Goal: Transaction & Acquisition: Purchase product/service

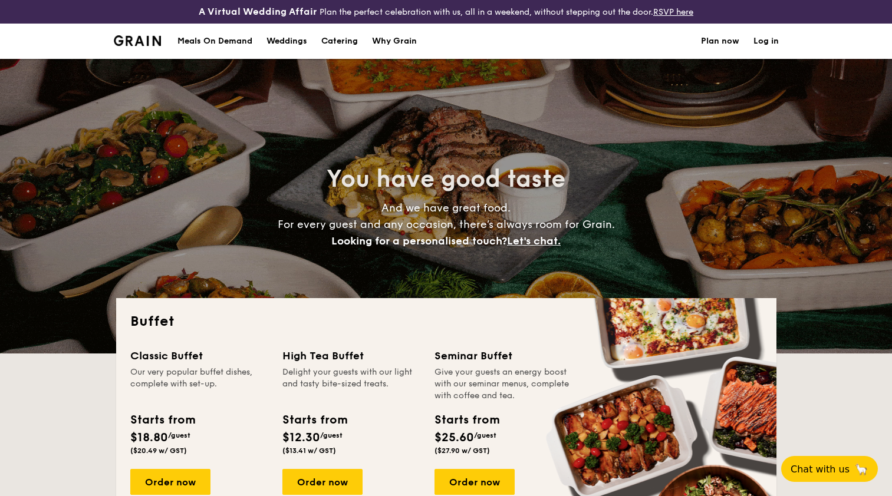
select select
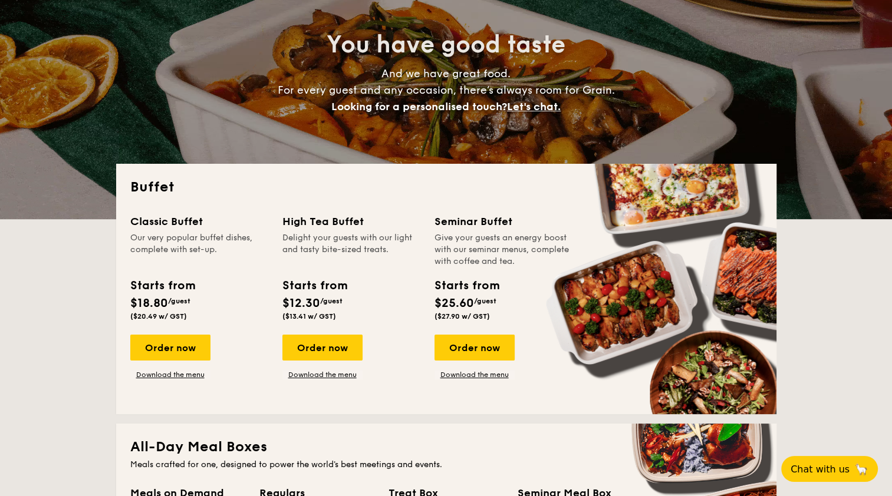
scroll to position [146, 0]
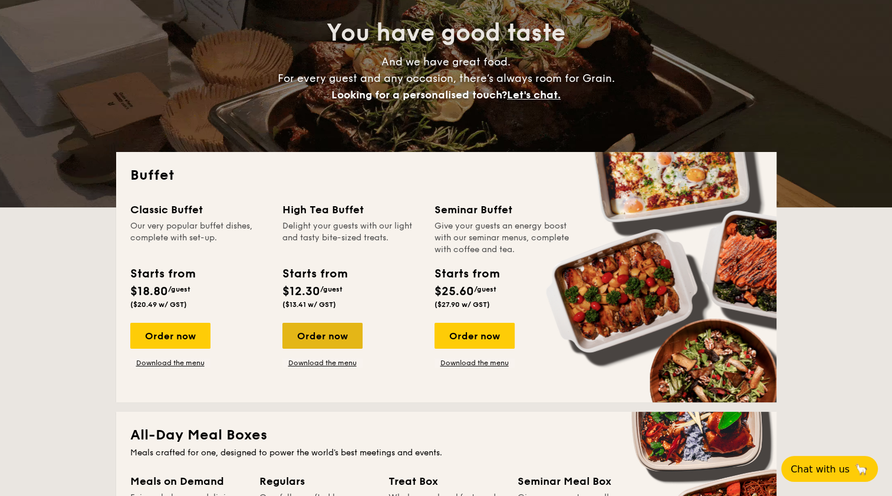
click at [308, 331] on div "Order now" at bounding box center [322, 336] width 80 height 26
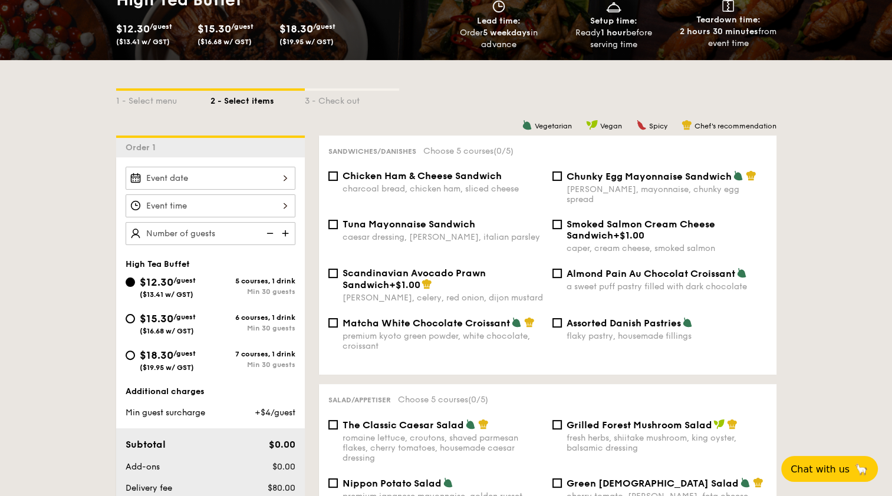
scroll to position [221, 0]
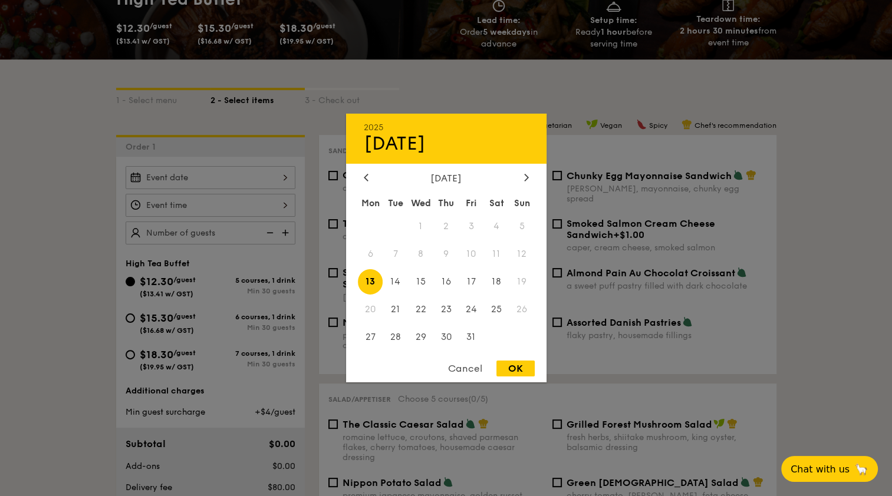
click at [274, 180] on div "2025 Oct [DATE] Tue Wed Thu Fri Sat Sun 1 2 3 4 5 6 7 8 9 10 11 12 13 14 15 16 …" at bounding box center [211, 177] width 170 height 23
click at [446, 272] on span "16" at bounding box center [445, 281] width 25 height 25
click at [513, 376] on div "OK" at bounding box center [515, 369] width 38 height 16
type input "[DATE]"
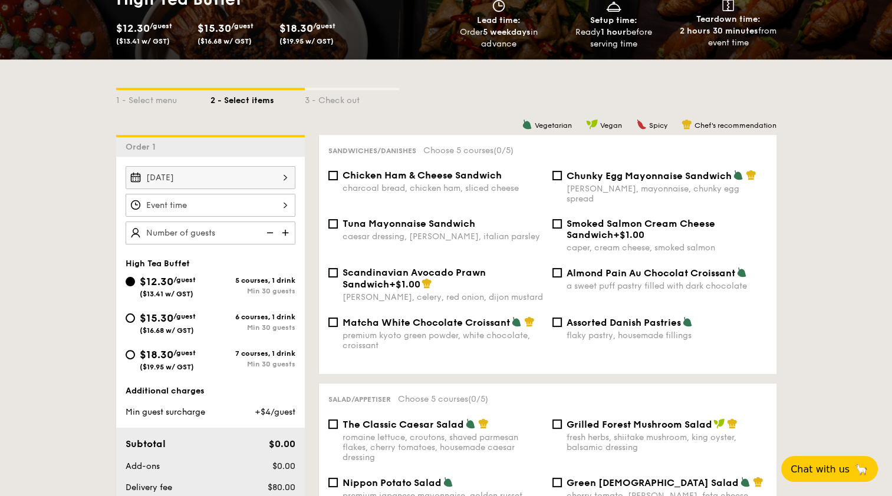
click at [276, 211] on div at bounding box center [211, 205] width 170 height 23
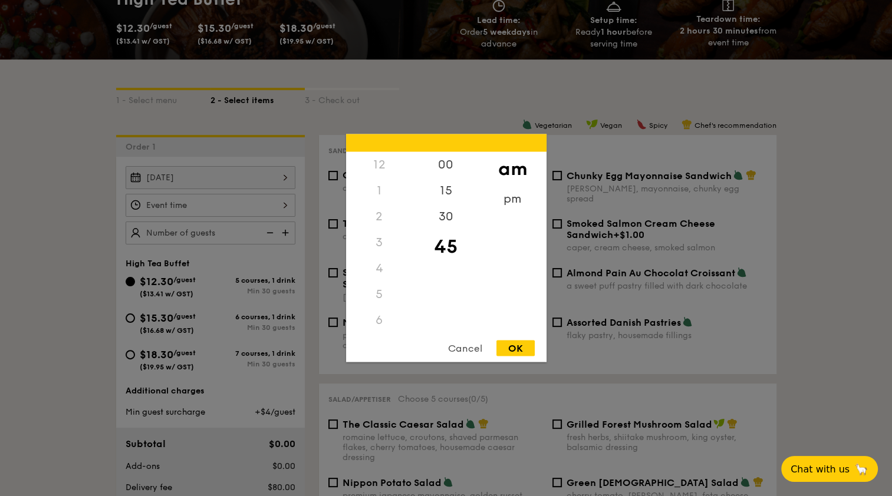
scroll to position [130, 0]
click at [508, 195] on div "pm" at bounding box center [512, 203] width 67 height 34
click at [380, 182] on div "3" at bounding box center [379, 187] width 67 height 34
click at [440, 162] on div "00" at bounding box center [446, 169] width 67 height 34
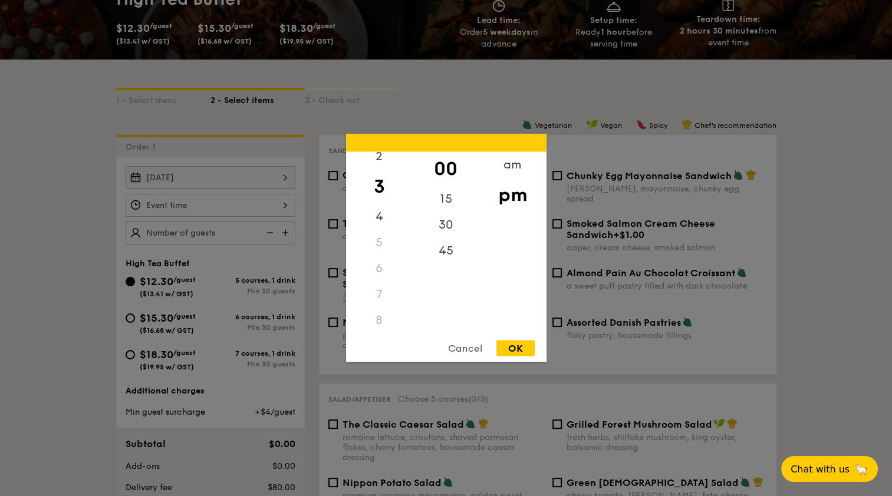
click at [525, 348] on div "OK" at bounding box center [515, 349] width 38 height 16
type input "3:00PM"
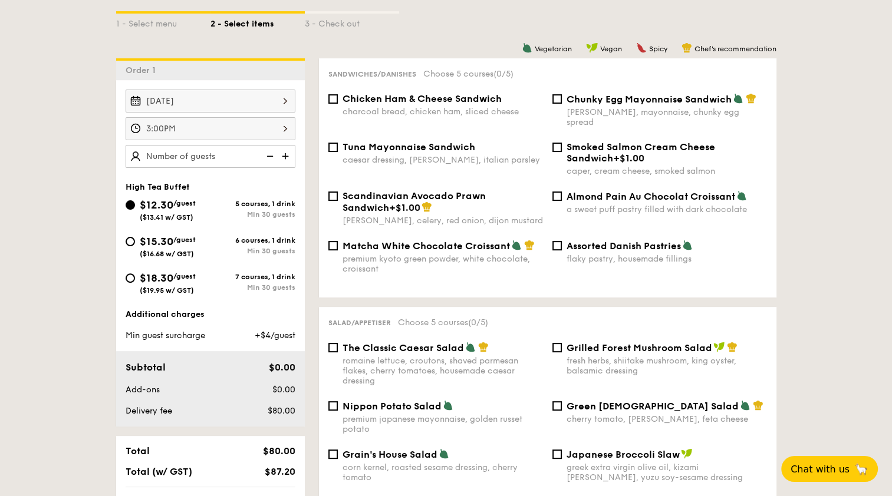
scroll to position [298, 0]
click at [332, 241] on input "Matcha White Chocolate Croissant premium kyoto green powder, white chocolate, c…" at bounding box center [332, 245] width 9 height 9
checkbox input "true"
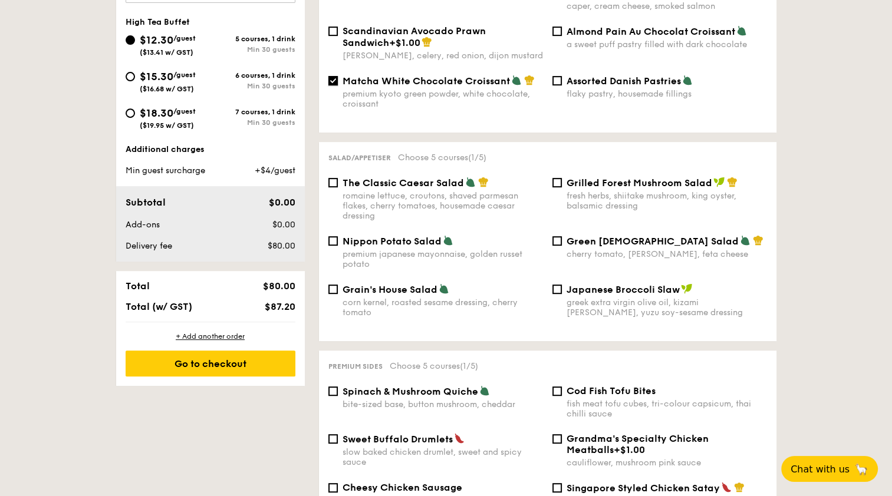
scroll to position [463, 0]
click at [559, 236] on input "Green Goddess Salad cherry tomato, [PERSON_NAME], feta cheese" at bounding box center [556, 240] width 9 height 9
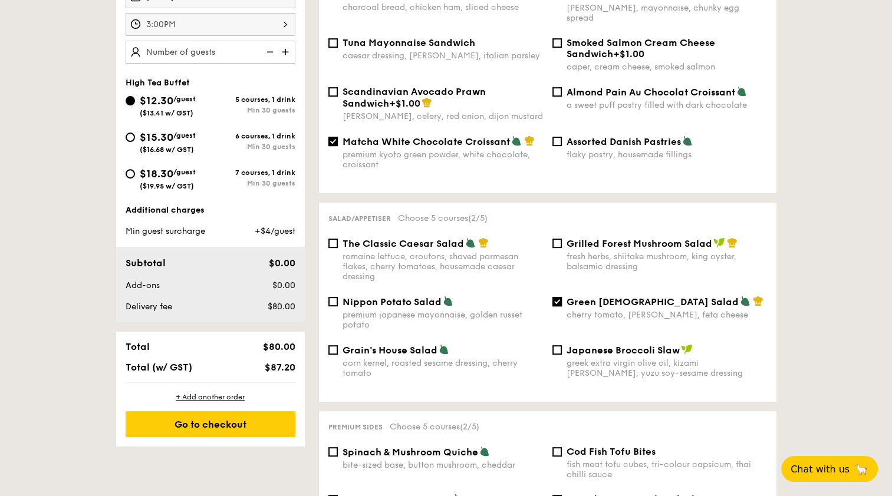
scroll to position [417, 0]
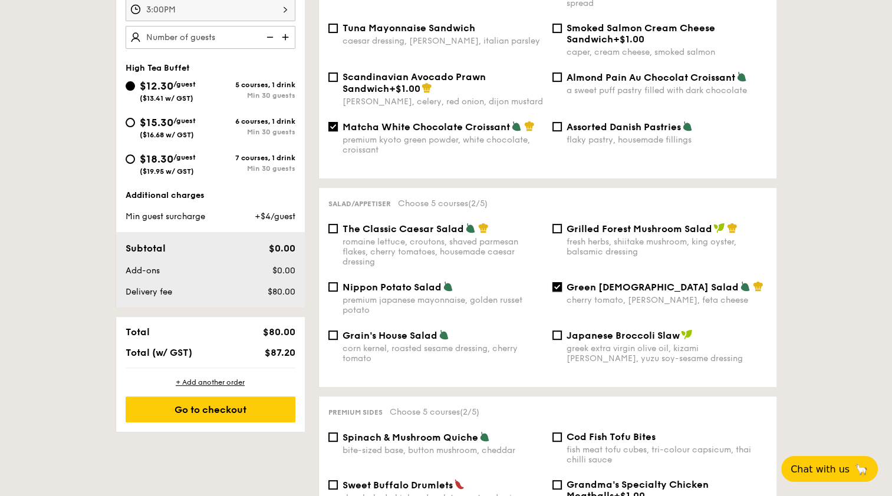
click at [559, 282] on input "Green Goddess Salad cherry tomato, [PERSON_NAME], feta cheese" at bounding box center [556, 286] width 9 height 9
checkbox input "false"
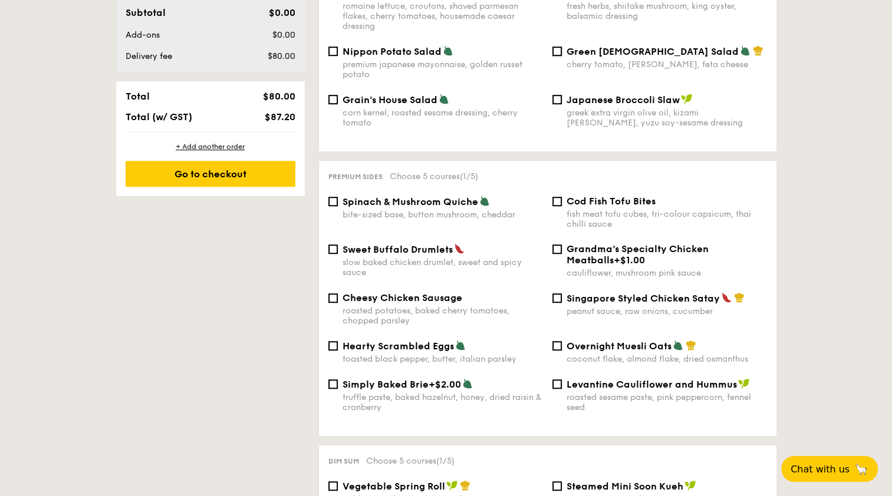
scroll to position [657, 0]
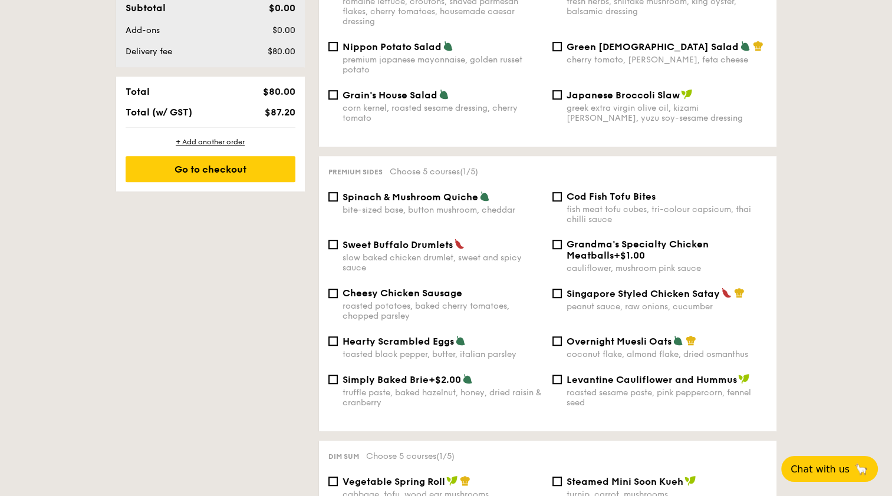
click at [562, 195] on div "Cod Fish Tofu Bites fish meat tofu cubes, tri-colour capsicum, thai chilli sauce" at bounding box center [660, 208] width 224 height 34
click at [554, 193] on input "Cod Fish Tofu Bites fish meat tofu cubes, tri-colour capsicum, thai chilli sauce" at bounding box center [556, 196] width 9 height 9
checkbox input "true"
click at [560, 294] on input "Singapore Styled Chicken Satay peanut sauce, raw onions, cucumber" at bounding box center [556, 293] width 9 height 9
checkbox input "true"
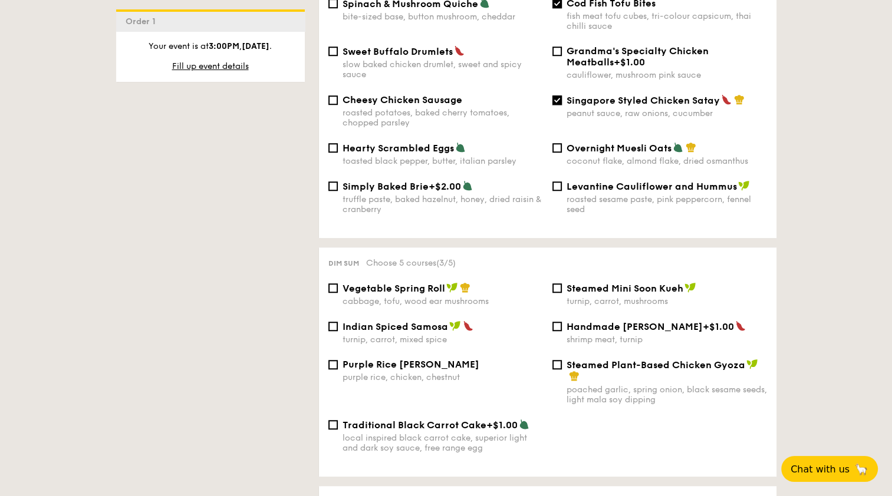
scroll to position [852, 0]
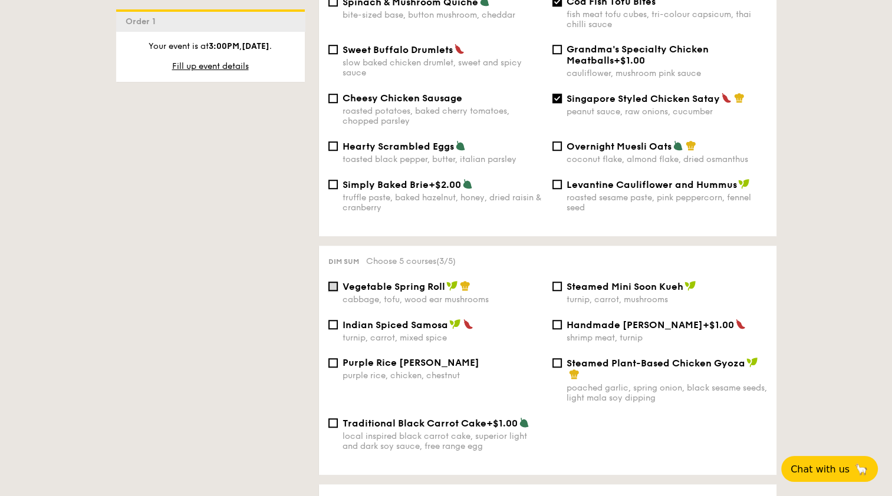
click at [335, 286] on input "Vegetable Spring Roll cabbage, tofu, wood ear mushrooms" at bounding box center [332, 286] width 9 height 9
checkbox input "true"
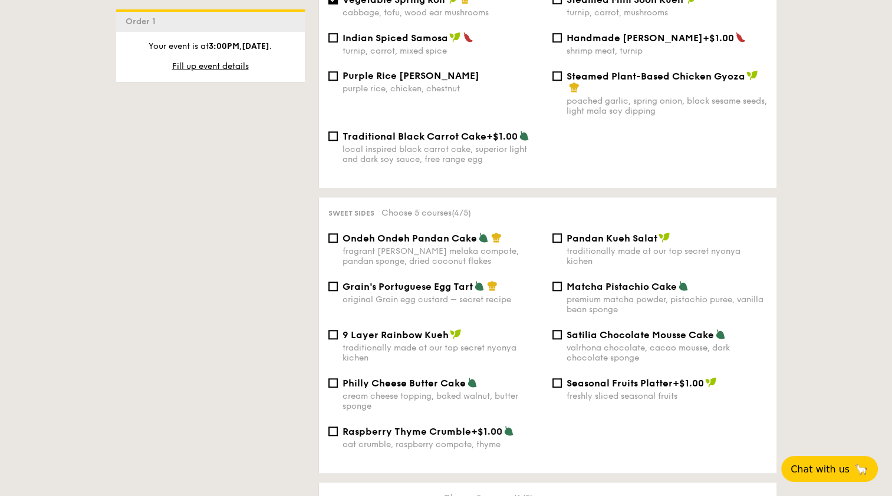
scroll to position [1152, 0]
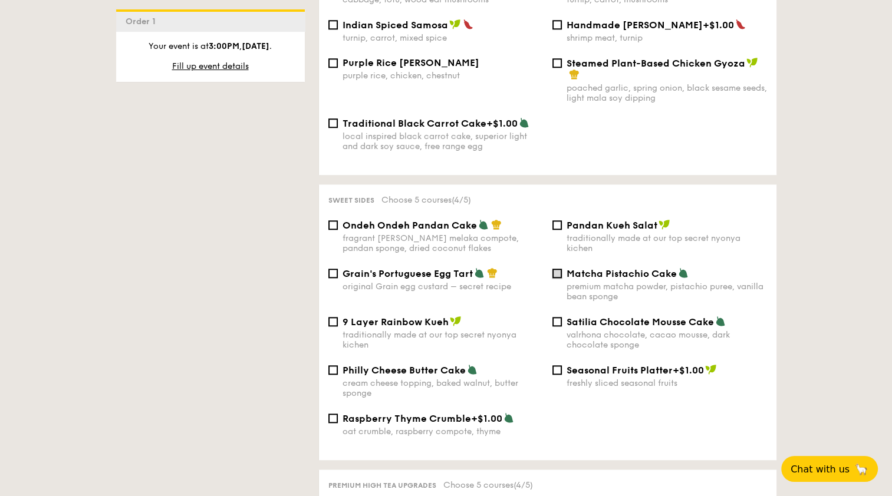
click at [559, 278] on input "Matcha Pistachio Cake premium matcha powder, pistachio puree, vanilla bean spon…" at bounding box center [556, 273] width 9 height 9
checkbox input "true"
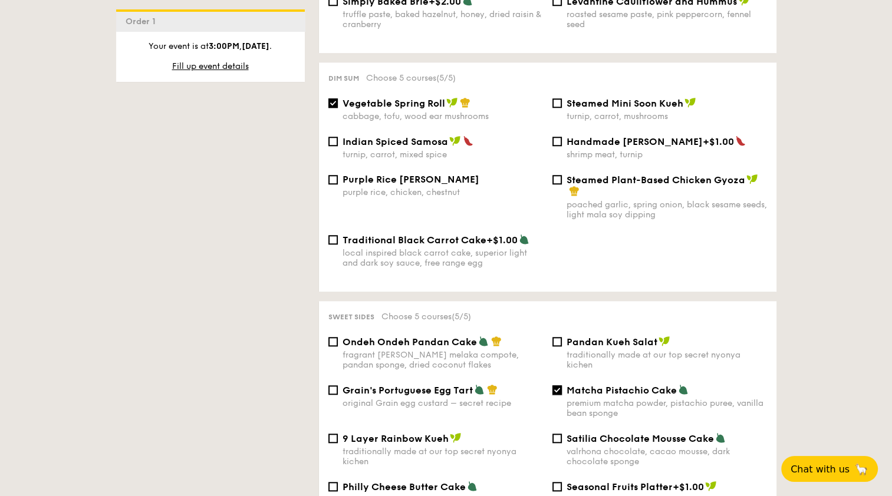
scroll to position [1035, 0]
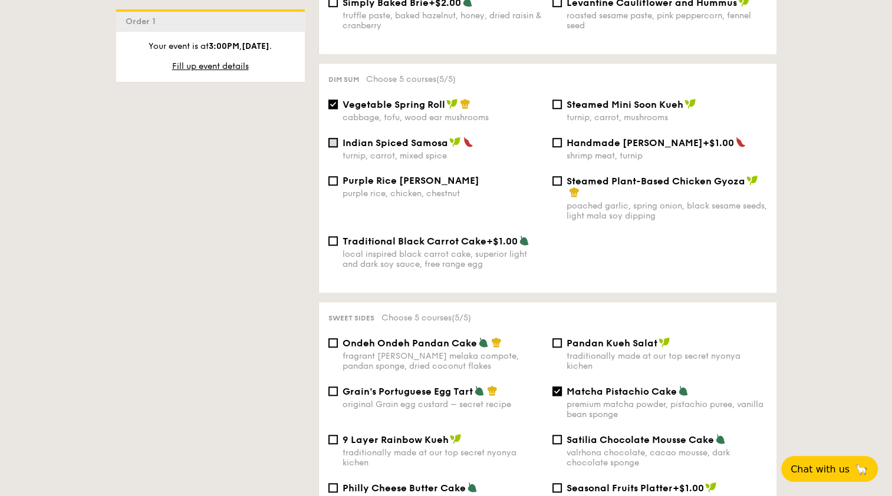
click at [331, 145] on input "Indian Spiced Samosa turnip, carrot, mixed spice" at bounding box center [332, 142] width 9 height 9
checkbox input "true"
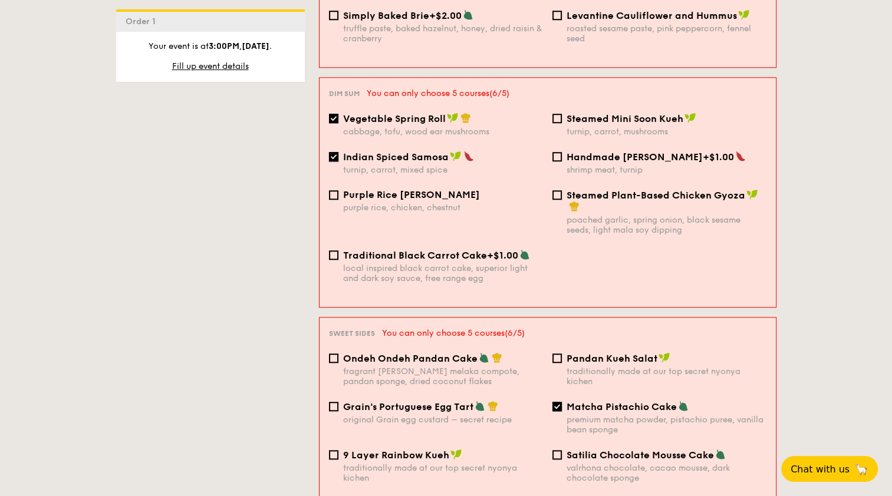
scroll to position [1037, 0]
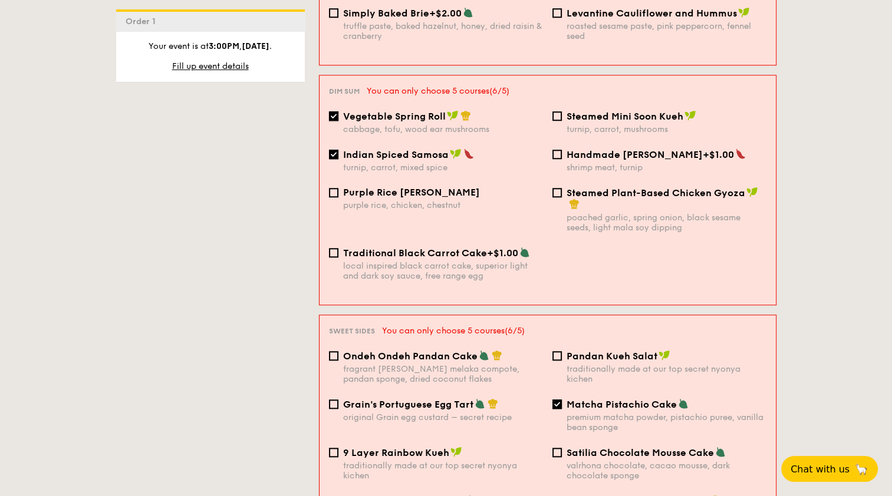
click at [337, 111] on input "Vegetable Spring Roll cabbage, tofu, wood ear mushrooms" at bounding box center [333, 115] width 9 height 9
checkbox input "false"
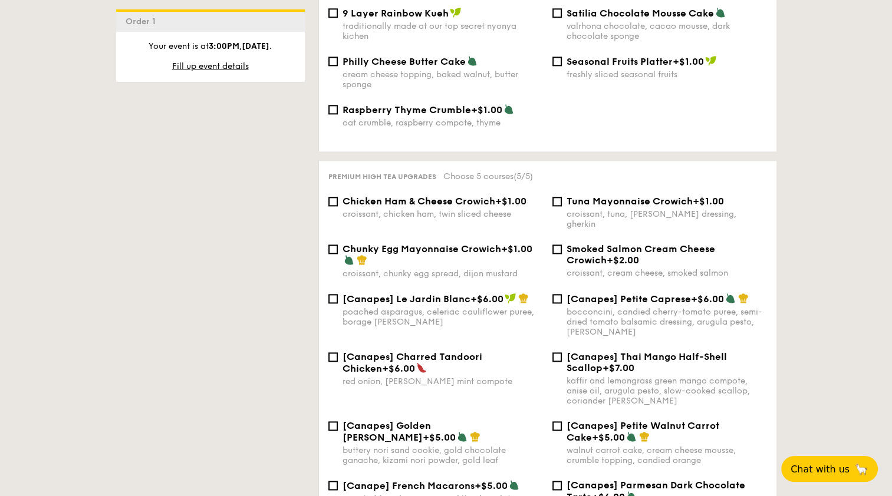
scroll to position [1465, 0]
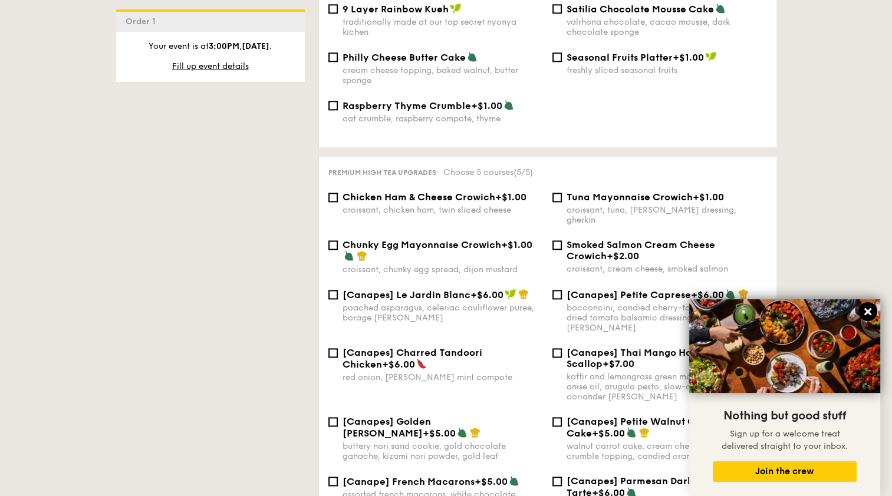
click at [868, 315] on icon at bounding box center [867, 312] width 11 height 11
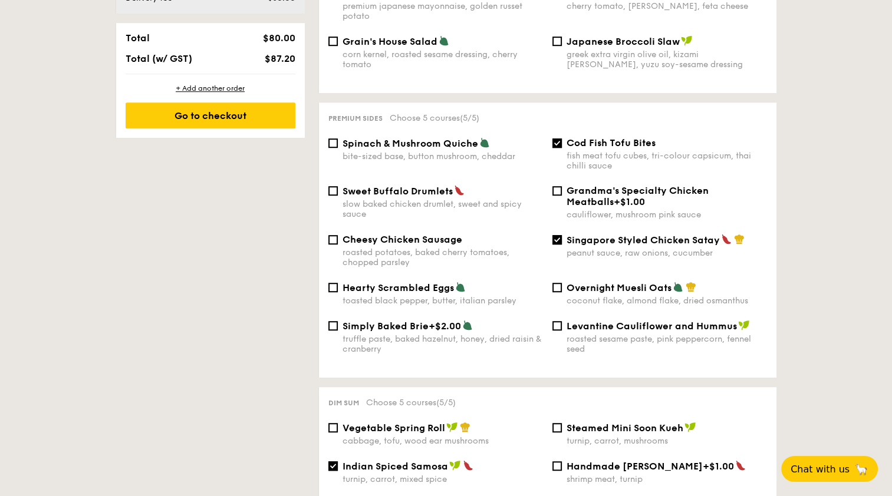
scroll to position [711, 0]
click at [557, 138] on input "Cod Fish Tofu Bites fish meat tofu cubes, tri-colour capsicum, thai chilli sauce" at bounding box center [556, 142] width 9 height 9
checkbox input "false"
click at [340, 140] on div "Spinach & Mushroom Quiche bite-sized base, button mushroom, cheddar" at bounding box center [436, 149] width 224 height 24
click at [329, 140] on input "Spinach & Mushroom Quiche bite-sized base, button mushroom, cheddar" at bounding box center [332, 142] width 9 height 9
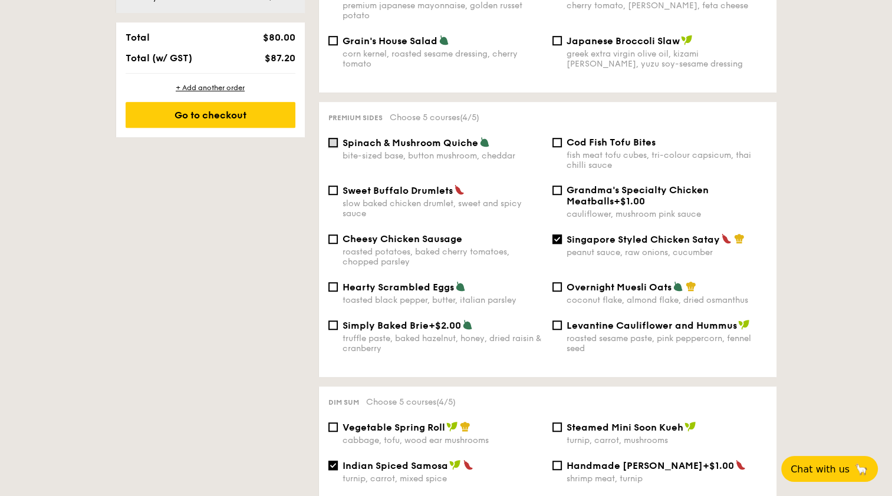
checkbox input "true"
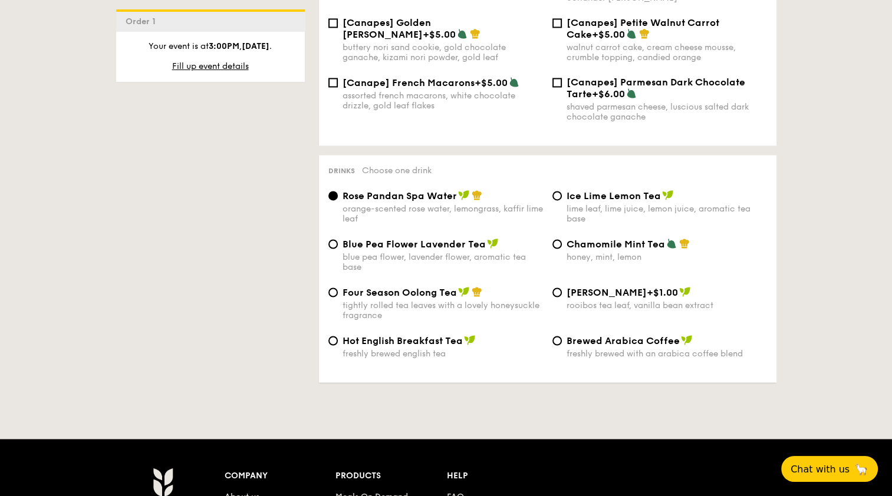
scroll to position [1884, 0]
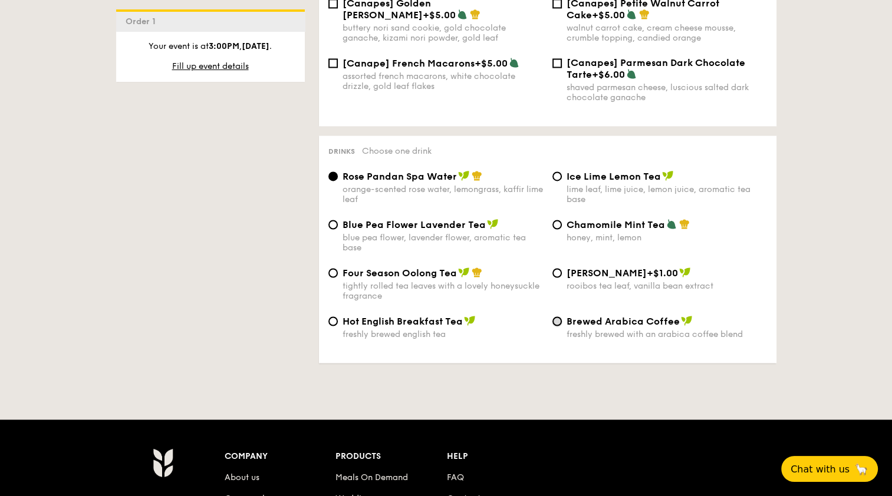
click at [553, 322] on input "Brewed Arabica Coffee freshly brewed with an arabica coffee blend" at bounding box center [556, 321] width 9 height 9
radio input "true"
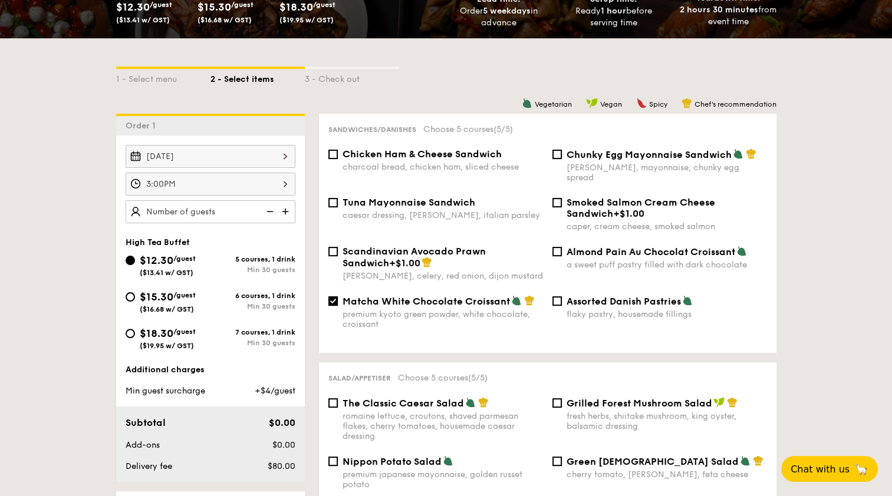
scroll to position [243, 0]
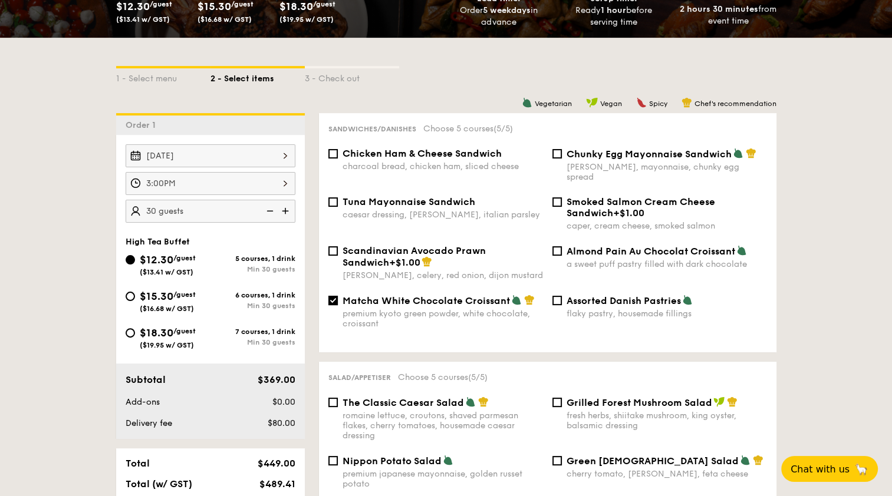
type input "35 guests"
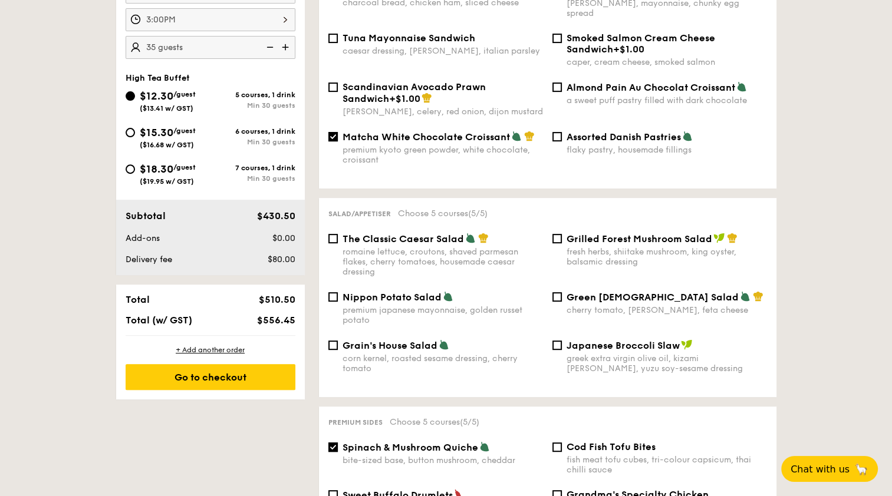
scroll to position [408, 0]
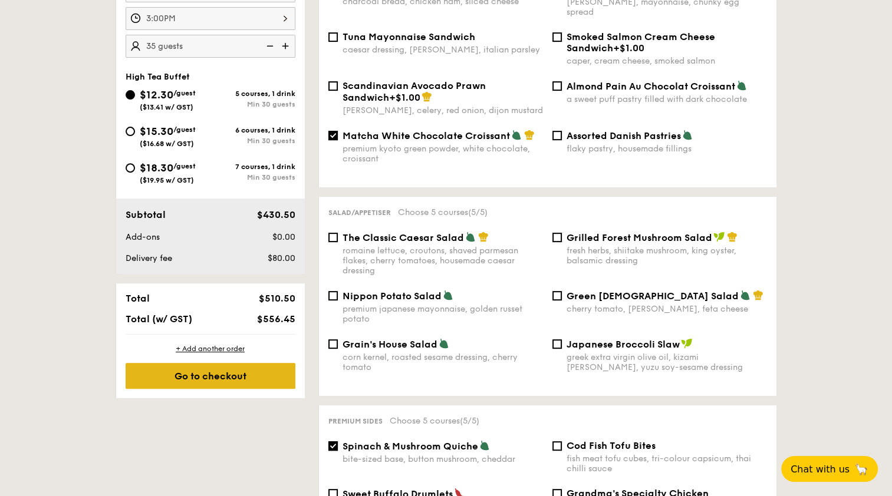
click at [230, 381] on div "Go to checkout" at bounding box center [211, 376] width 170 height 26
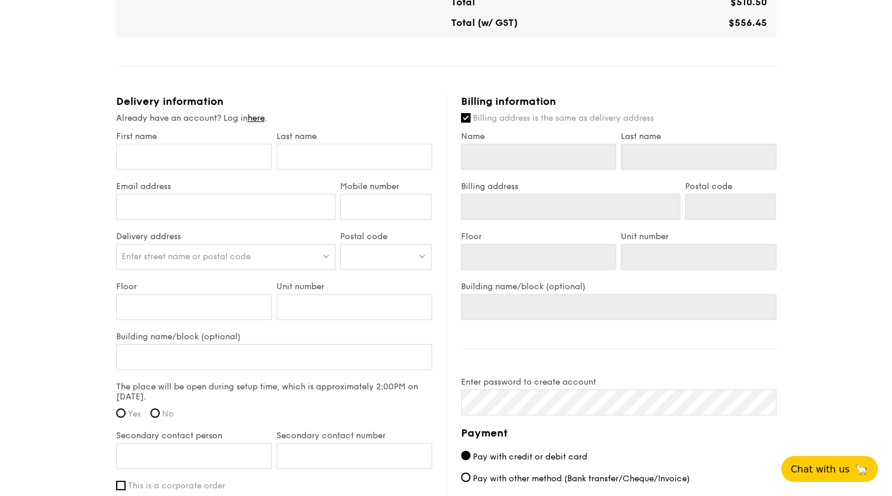
scroll to position [568, 0]
click at [261, 113] on link "here" at bounding box center [256, 118] width 17 height 10
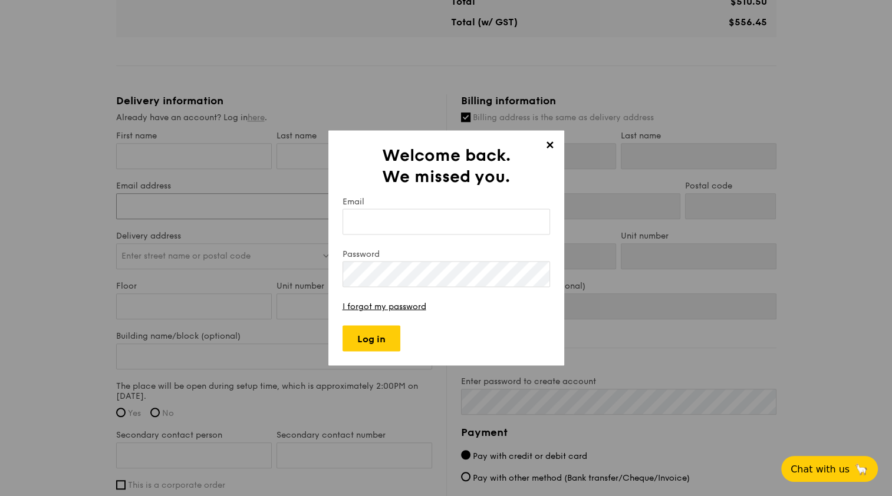
type input "[EMAIL_ADDRESS][DOMAIN_NAME]"
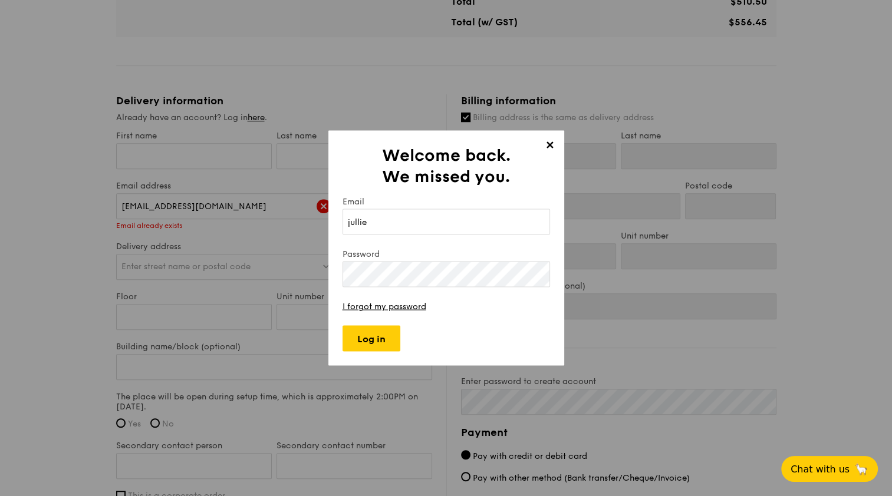
type input "[EMAIL_ADDRESS][DOMAIN_NAME]"
type input "Jullie"
type input "Biotec)"
type input "Jullie"
type input "Biotec)"
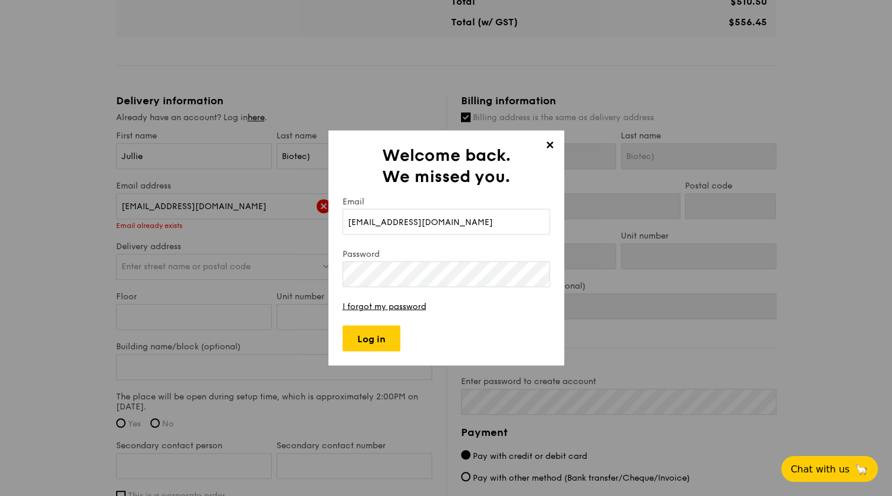
scroll to position [835, 0]
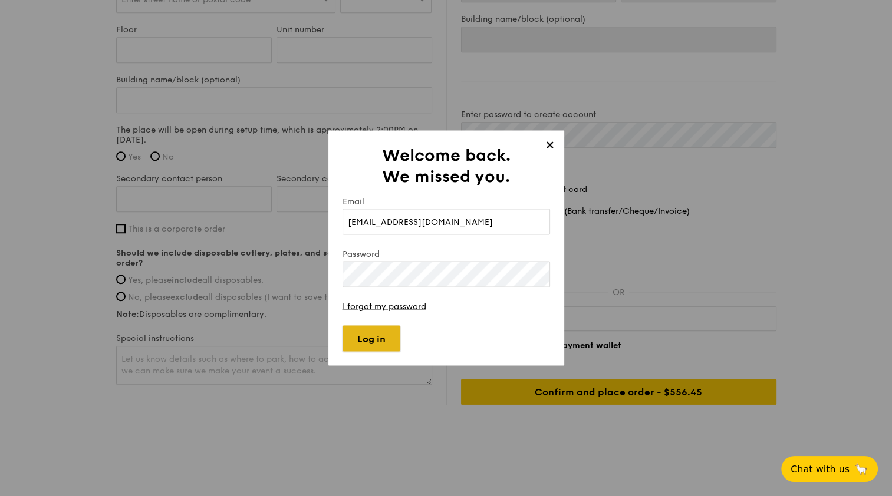
click at [348, 344] on input "Log in" at bounding box center [371, 339] width 58 height 26
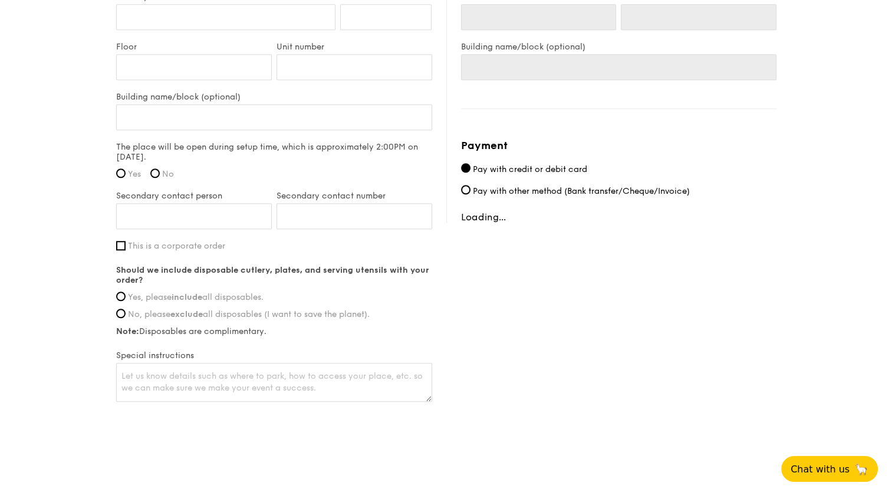
type input "8A [GEOGRAPHIC_DATA]"
type input "138648"
type input "4"
type input "-"
type input "Immunos"
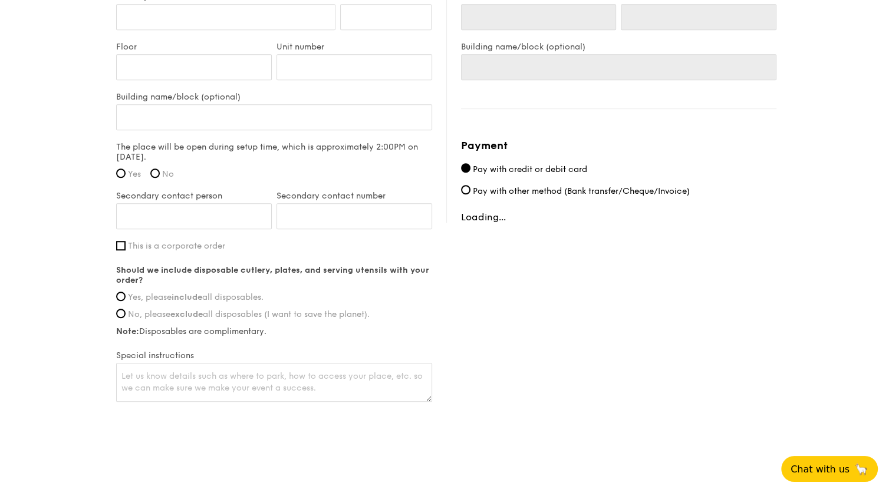
type input "8A [GEOGRAPHIC_DATA]"
type input "138648"
type input "4"
type input "-"
type input "Immunos"
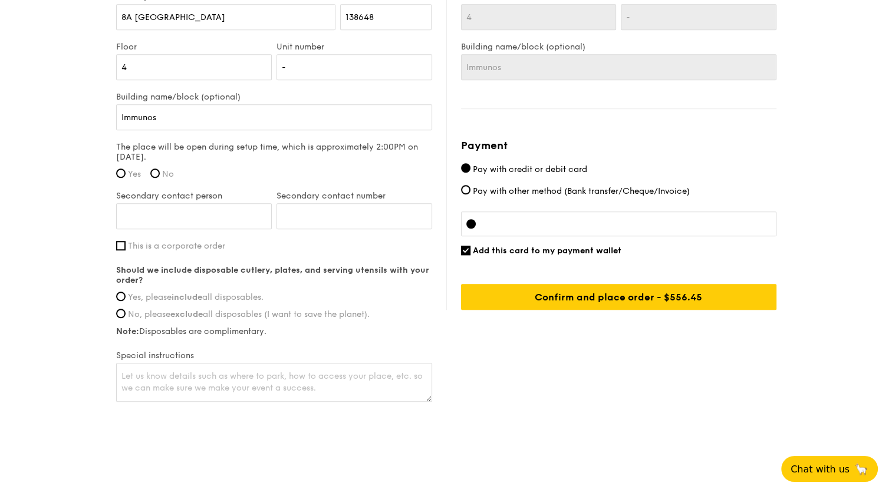
scroll to position [614, 0]
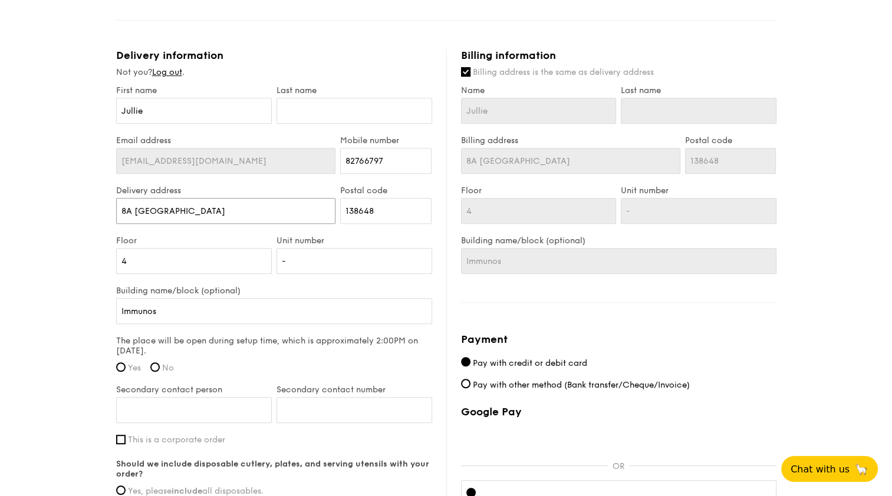
click at [233, 216] on input "8A [GEOGRAPHIC_DATA]" at bounding box center [226, 211] width 220 height 26
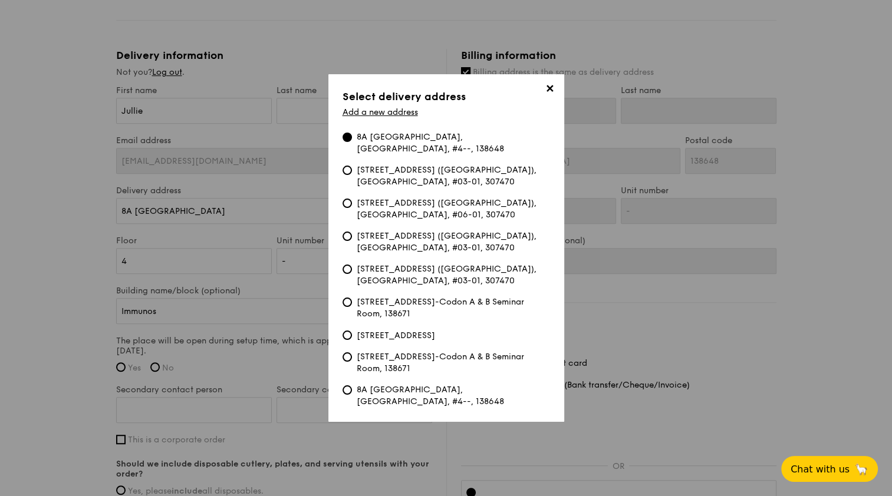
click at [404, 111] on div "✕ Select delivery address Add a new address 8A [GEOGRAPHIC_DATA], [GEOGRAPHIC_D…" at bounding box center [446, 248] width 236 height 348
click at [404, 117] on link "Add a new address" at bounding box center [379, 112] width 75 height 10
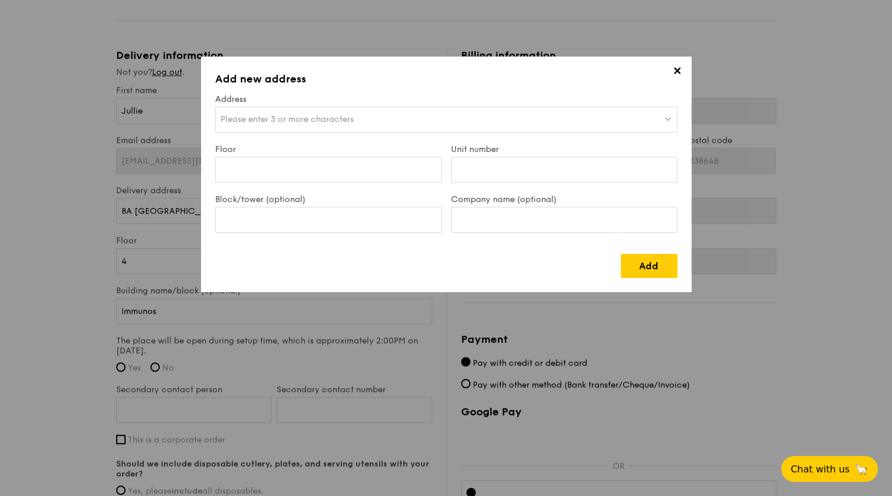
click at [371, 118] on div "Please enter 3 or more characters" at bounding box center [446, 120] width 462 height 26
drag, startPoint x: 401, startPoint y: 120, endPoint x: 295, endPoint y: 121, distance: 105.5
click at [295, 121] on input "[STREET_ADDRESS]" at bounding box center [446, 120] width 461 height 26
type input "[STREET_ADDRESS]"
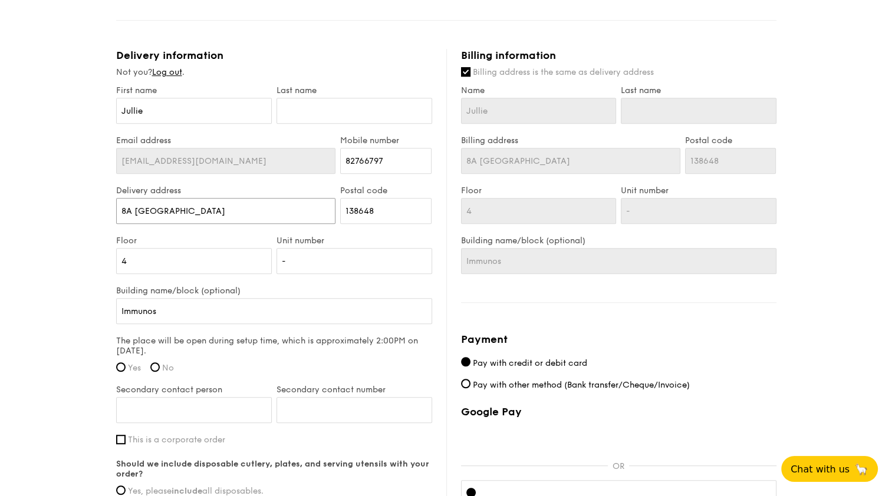
click at [228, 217] on input "8A [GEOGRAPHIC_DATA]" at bounding box center [226, 211] width 220 height 26
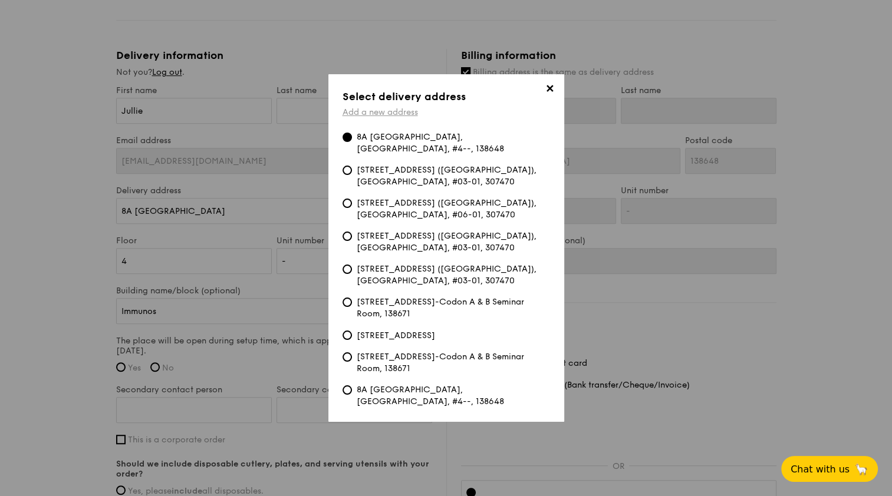
click at [383, 117] on link "Add a new address" at bounding box center [379, 112] width 75 height 10
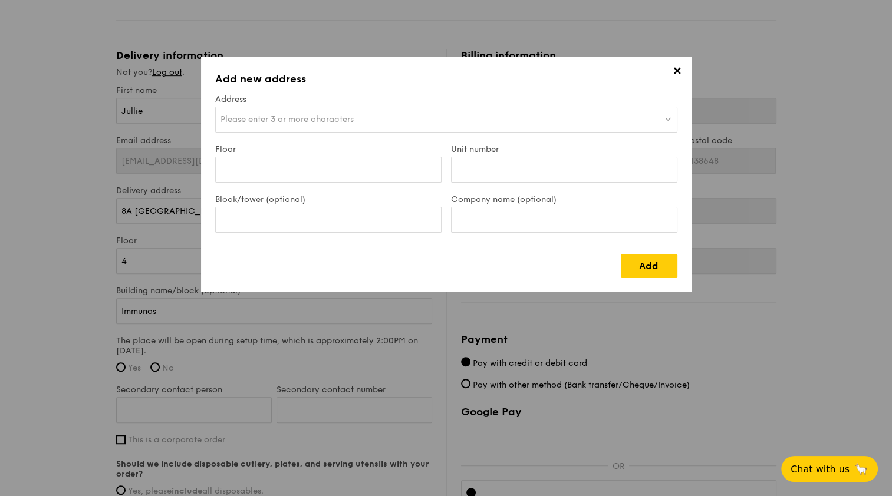
click at [337, 119] on span "Please enter 3 or more characters" at bounding box center [286, 119] width 133 height 10
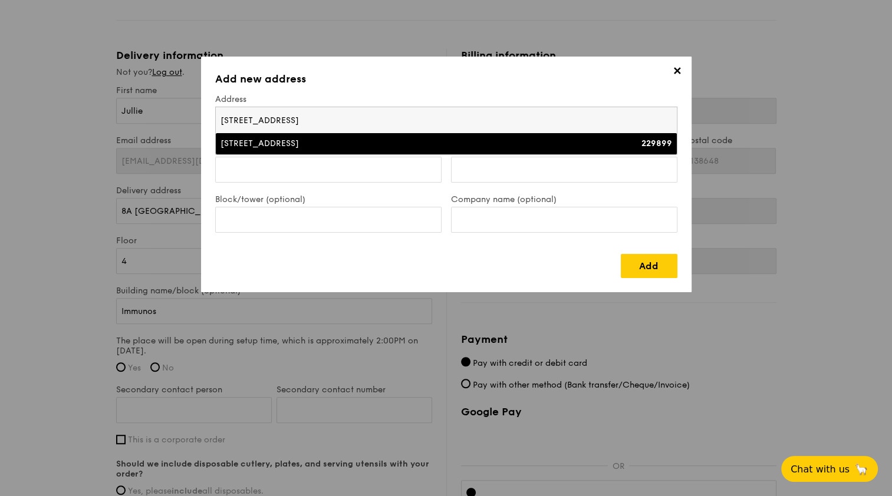
type input "[STREET_ADDRESS]"
click at [313, 145] on div "[STREET_ADDRESS]" at bounding box center [389, 144] width 339 height 12
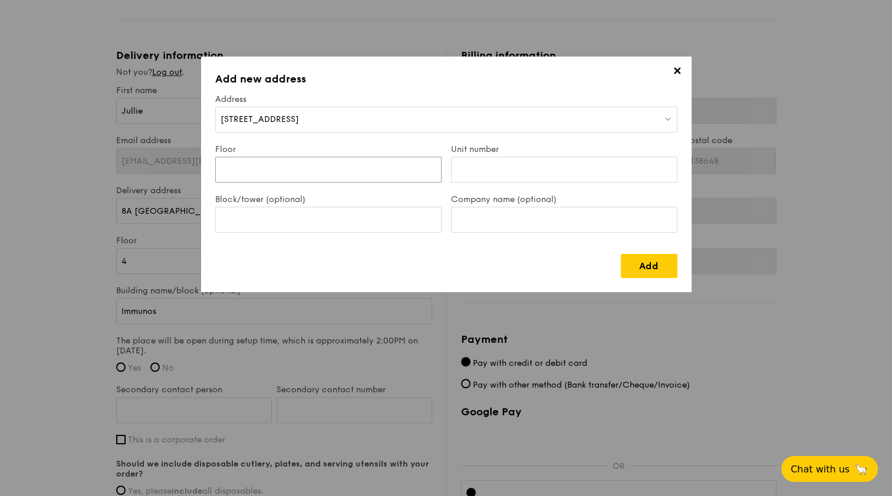
click at [268, 161] on input "Floor" at bounding box center [328, 170] width 226 height 26
type input "3"
click at [498, 170] on input "Unit number" at bounding box center [564, 170] width 226 height 26
type input "Meeting Room A2"
click at [306, 212] on input "Block/tower (optional)" at bounding box center [328, 220] width 226 height 26
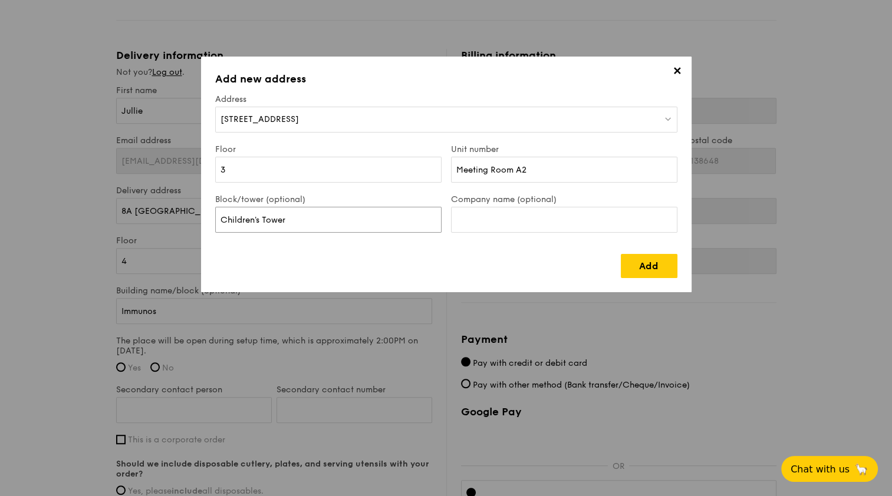
type input "Children's Tower"
click at [495, 227] on input "Company name (optional)" at bounding box center [564, 220] width 226 height 26
type input "KK Women's and [GEOGRAPHIC_DATA]"
click at [638, 268] on link "Add" at bounding box center [649, 266] width 57 height 24
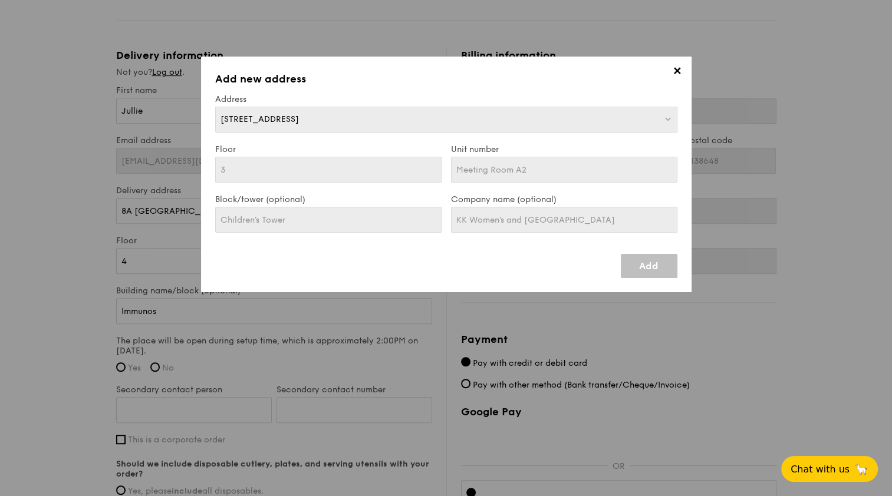
type input "[STREET_ADDRESS]"
type input "229899"
type input "3"
type input "Meeting Room A2"
type input "Children's Tower"
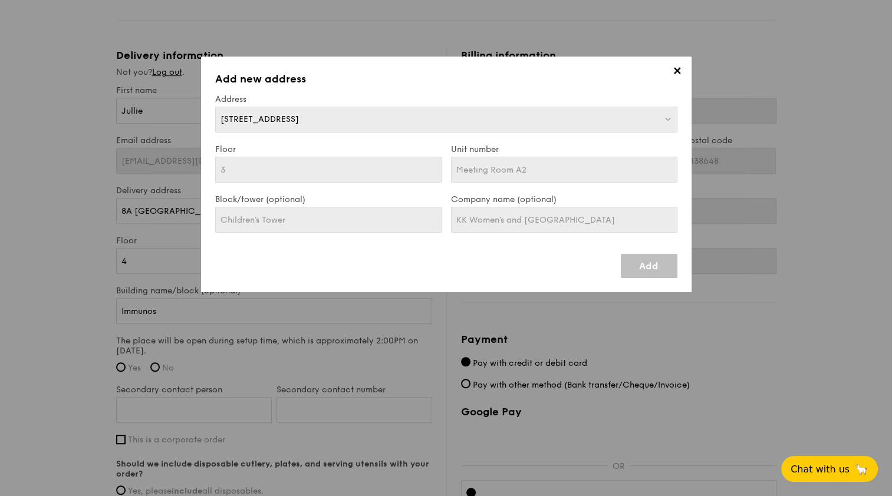
type input "[STREET_ADDRESS]"
type input "229899"
type input "3"
type input "Meeting Room A2"
type input "Children's Tower"
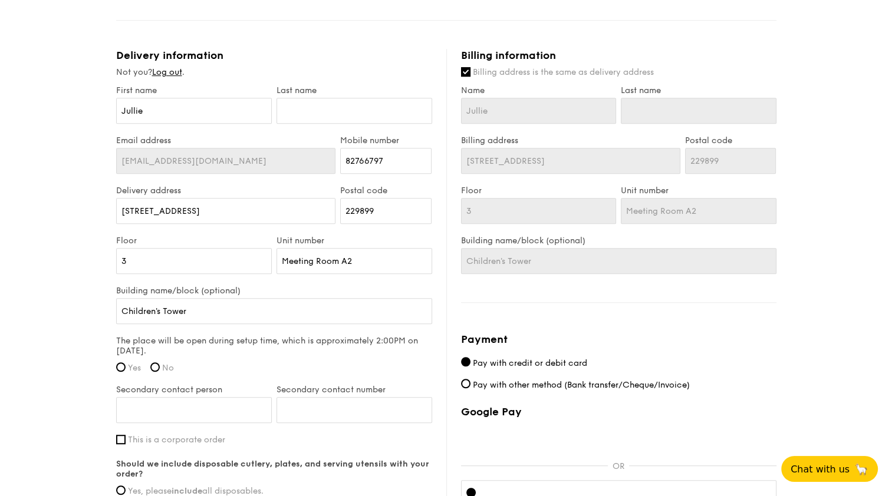
click at [126, 365] on label "Yes" at bounding box center [128, 368] width 25 height 10
click at [126, 365] on input "Yes" at bounding box center [120, 367] width 9 height 9
radio input "true"
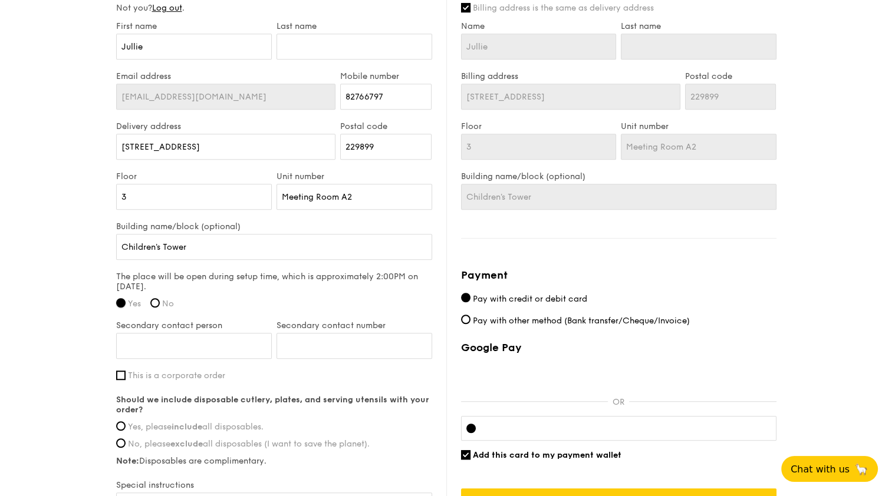
scroll to position [680, 0]
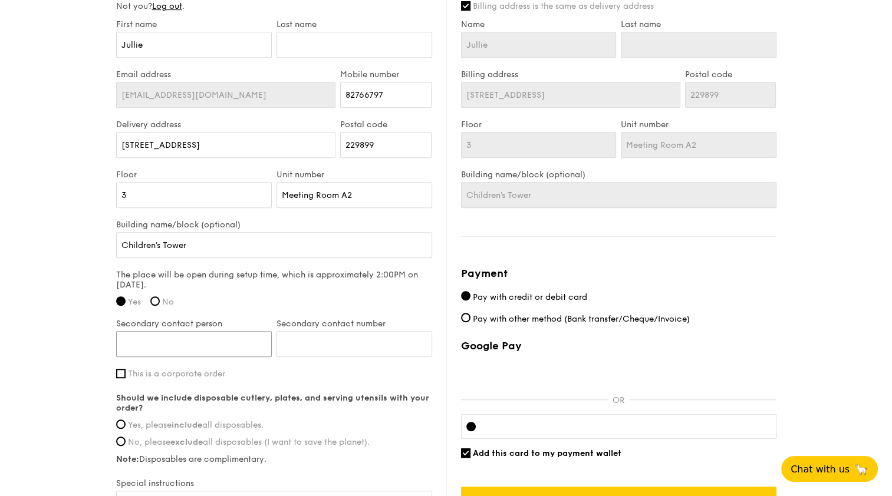
click at [216, 341] on input "Secondary contact person" at bounding box center [194, 344] width 156 height 26
type input "[PERSON_NAME]"
click at [216, 341] on input "[PERSON_NAME]" at bounding box center [194, 344] width 156 height 26
click at [329, 336] on input "Secondary contact number" at bounding box center [354, 344] width 156 height 26
type input "98774202"
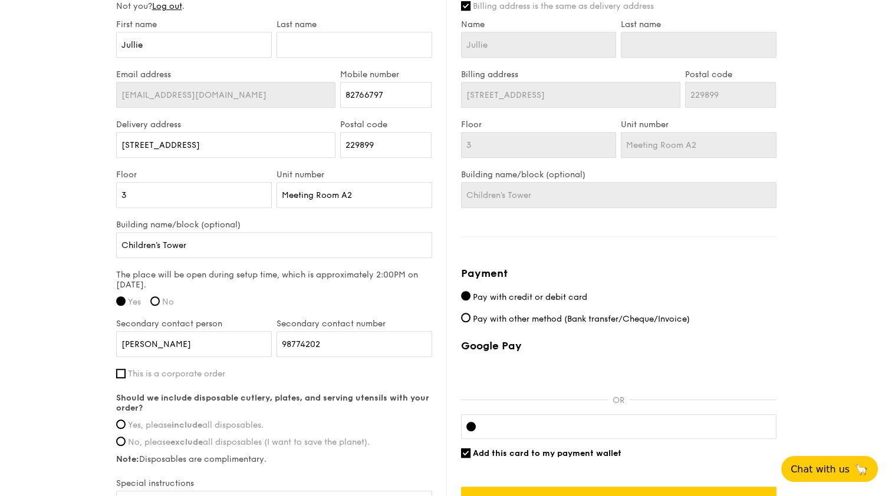
click at [123, 369] on input "This is a corporate order" at bounding box center [120, 373] width 9 height 9
checkbox input "true"
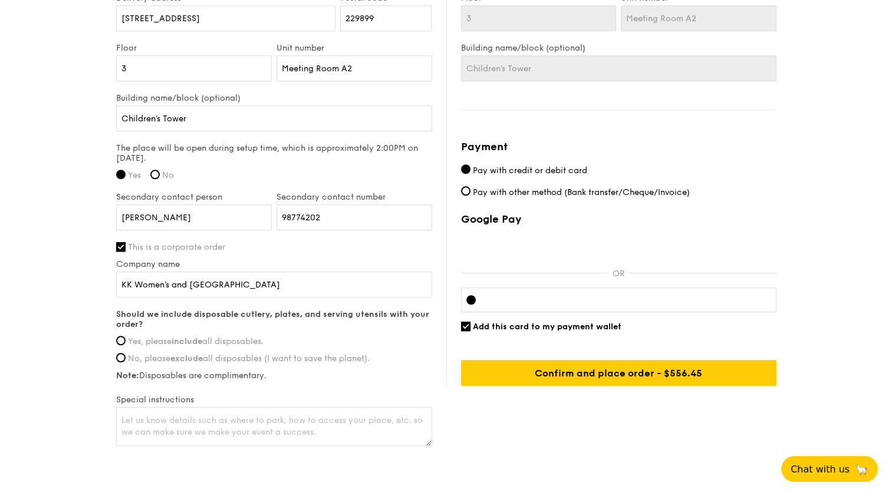
scroll to position [807, 0]
click at [121, 336] on input "Yes, please include all disposables." at bounding box center [120, 339] width 9 height 9
radio input "true"
click at [173, 425] on textarea at bounding box center [274, 426] width 316 height 39
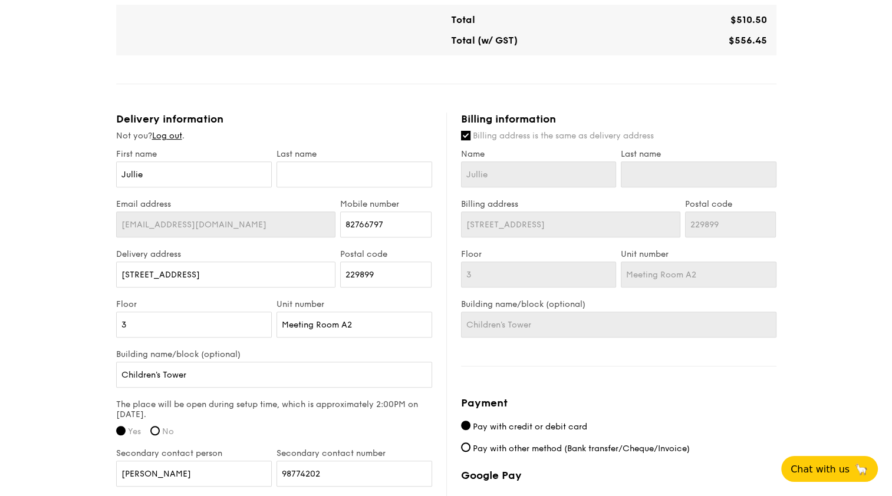
scroll to position [535, 0]
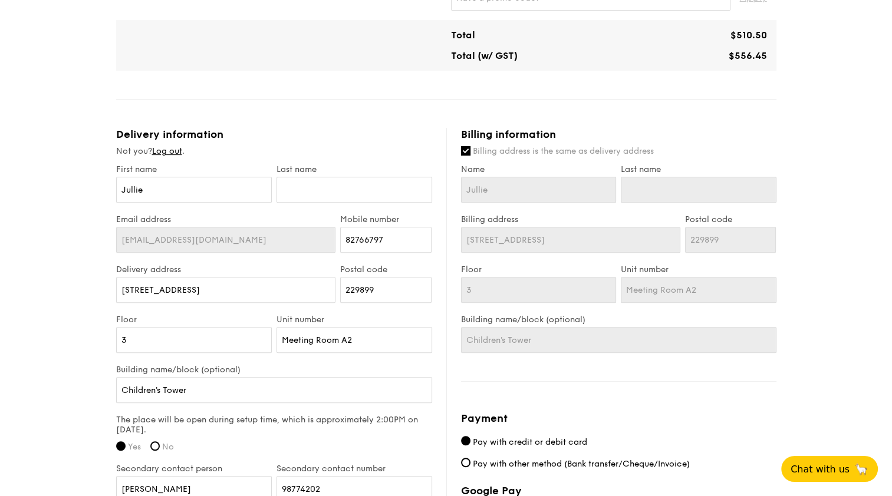
click at [471, 150] on label "Billing address is the same as delivery address" at bounding box center [618, 152] width 315 height 12
click at [470, 150] on input "Billing address is the same as delivery address" at bounding box center [465, 150] width 9 height 9
checkbox input "false"
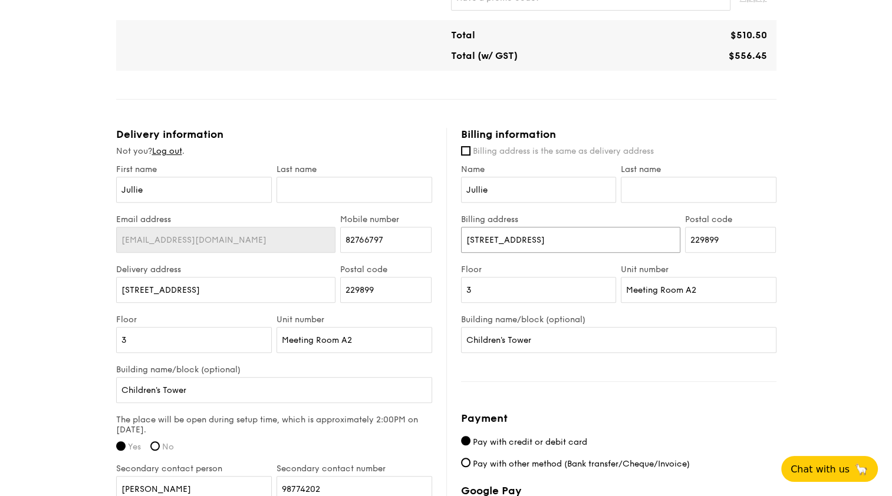
click at [539, 242] on input "[STREET_ADDRESS]" at bounding box center [570, 240] width 219 height 26
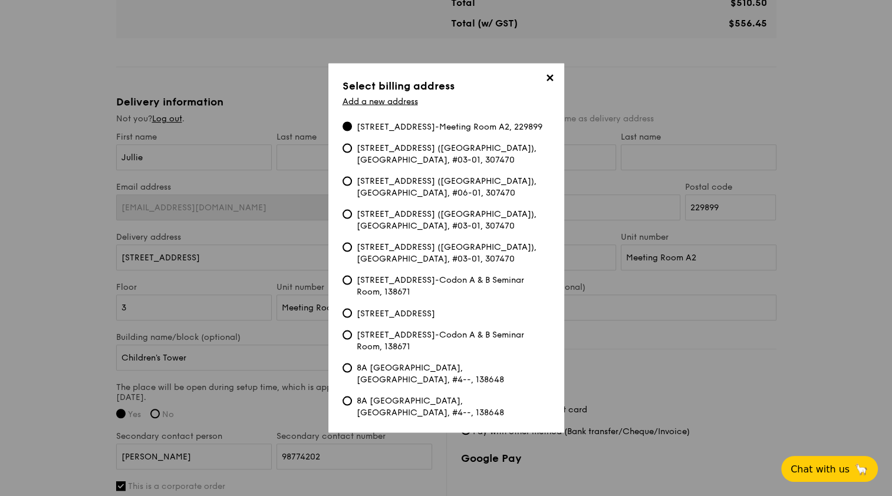
scroll to position [566, 0]
click at [349, 318] on input "[STREET_ADDRESS]" at bounding box center [346, 313] width 9 height 9
type input "[STREET_ADDRESS]"
type input "119968"
type input "06"
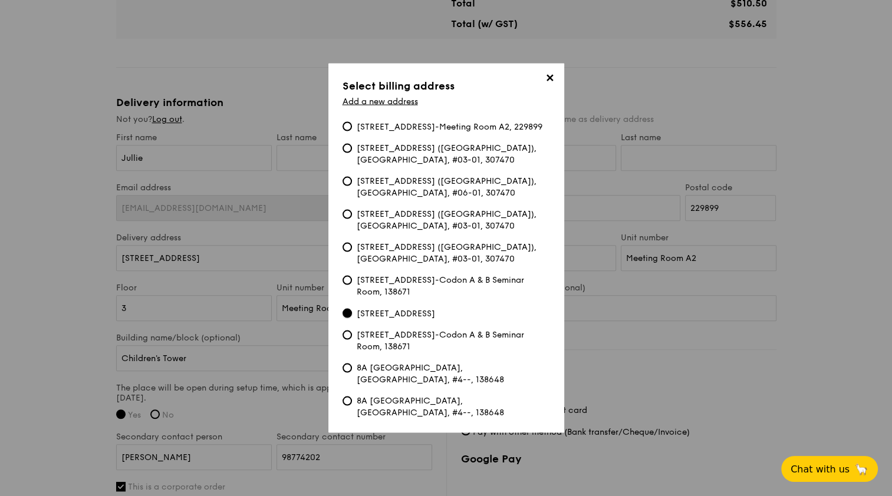
type input "01"
type input "Block B/ [GEOGRAPHIC_DATA]"
type input "Miltenyi Biotec Asia Pacific Pte Ltd"
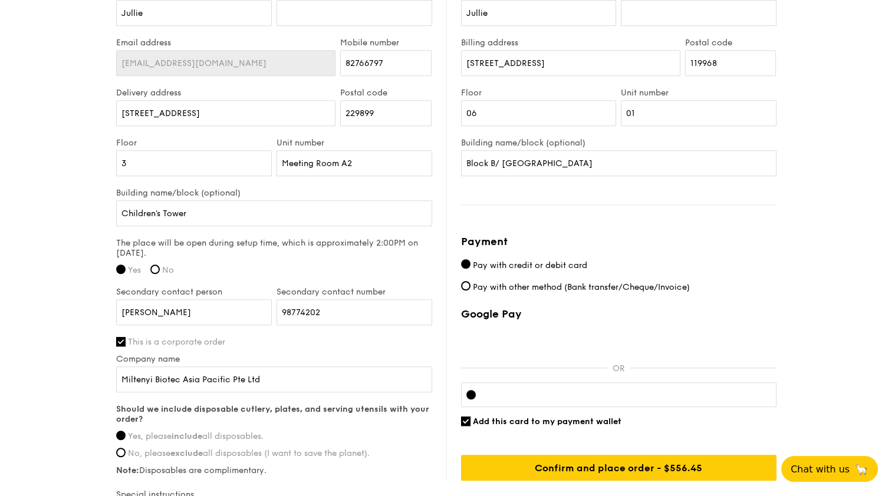
scroll to position [720, 0]
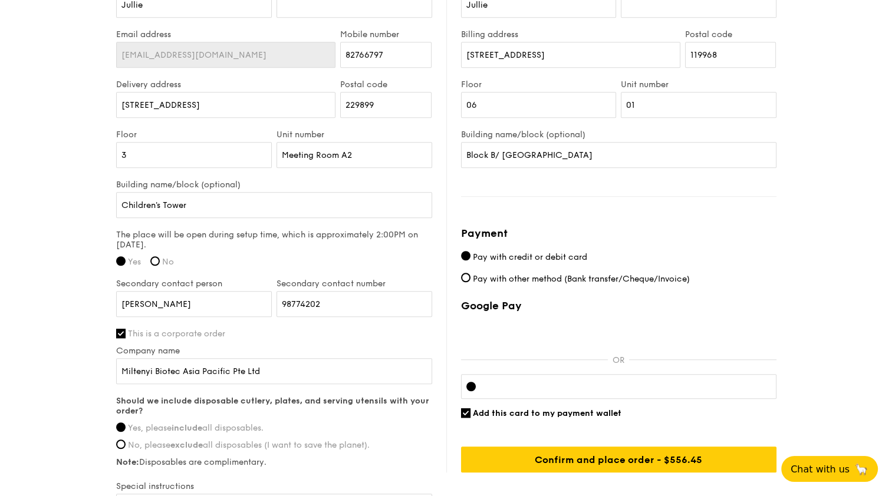
click at [528, 282] on span "Pay with other method (Bank transfer/Cheque/Invoice)" at bounding box center [581, 279] width 217 height 10
click at [470, 282] on input "Pay with other method (Bank transfer/Cheque/Invoice)" at bounding box center [465, 277] width 9 height 9
radio input "true"
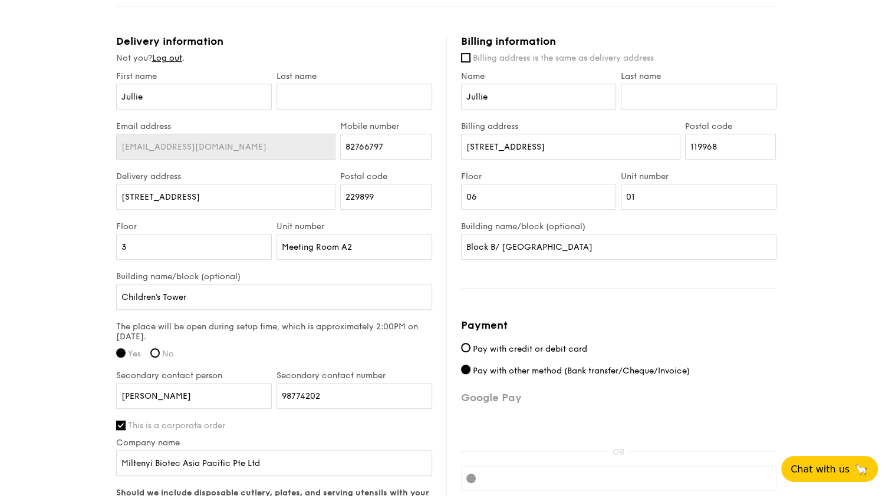
scroll to position [851, 0]
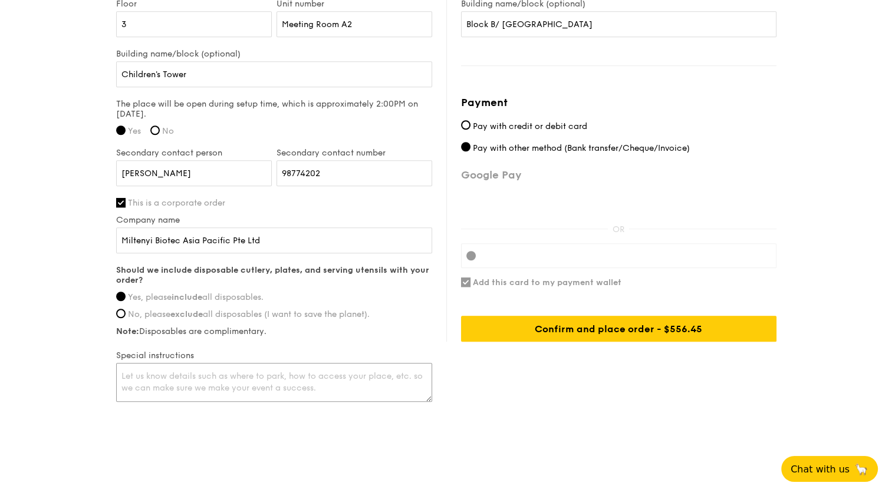
click at [279, 367] on textarea at bounding box center [274, 382] width 316 height 39
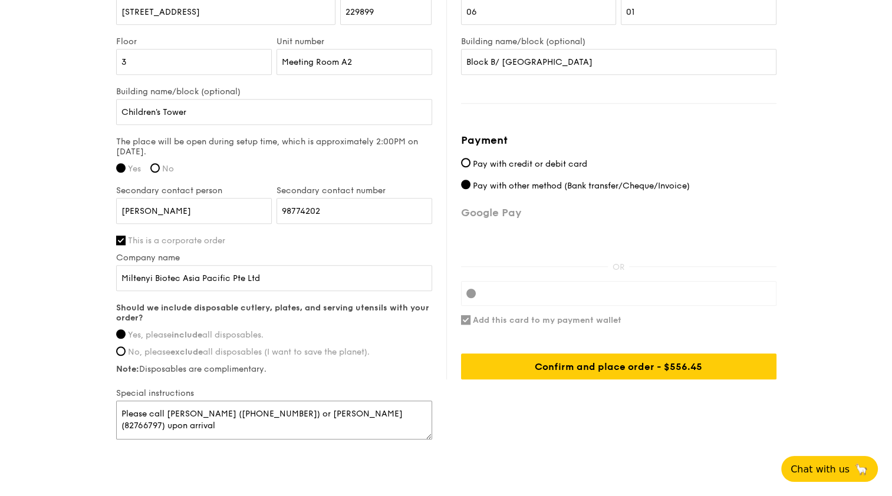
scroll to position [813, 0]
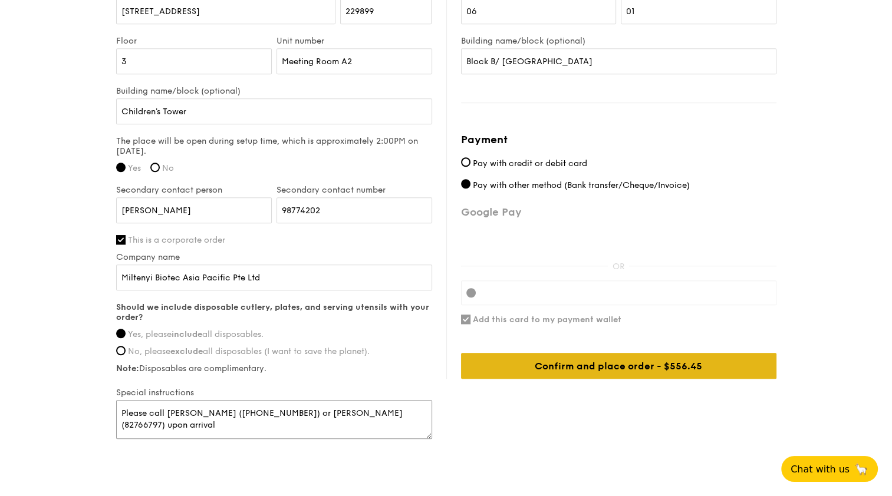
type textarea "Please call [PERSON_NAME] ([PHONE_NUMBER]) or [PERSON_NAME] (82766797) upon arr…"
click at [630, 358] on div "Confirm and place order - $556.45" at bounding box center [618, 366] width 315 height 26
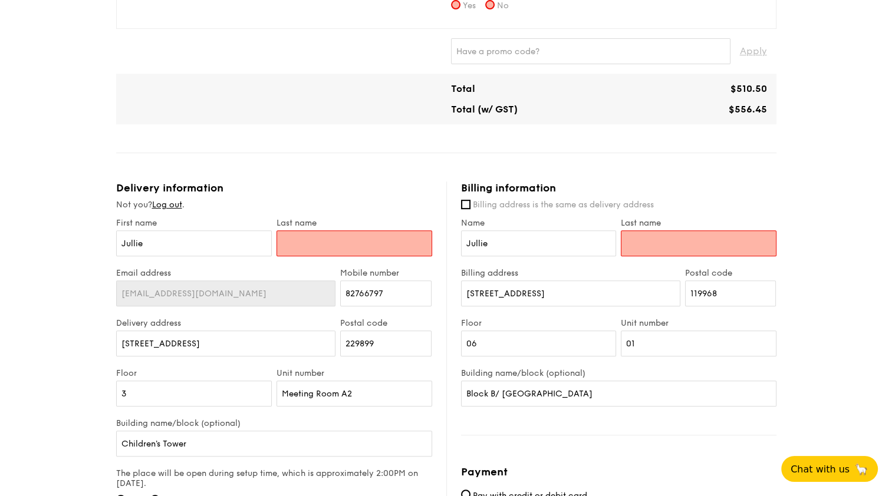
click at [360, 236] on input "text" at bounding box center [354, 243] width 156 height 26
type input "Koh"
click at [667, 244] on input "Last name" at bounding box center [699, 243] width 156 height 26
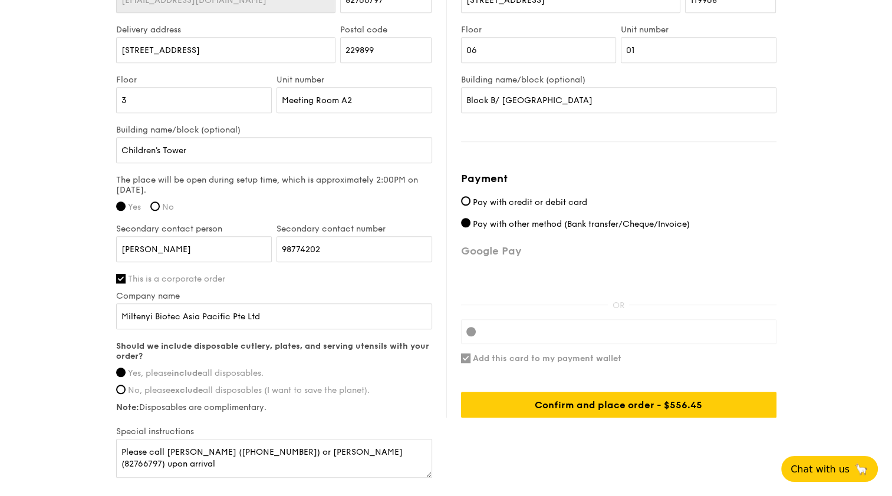
scroll to position [851, 0]
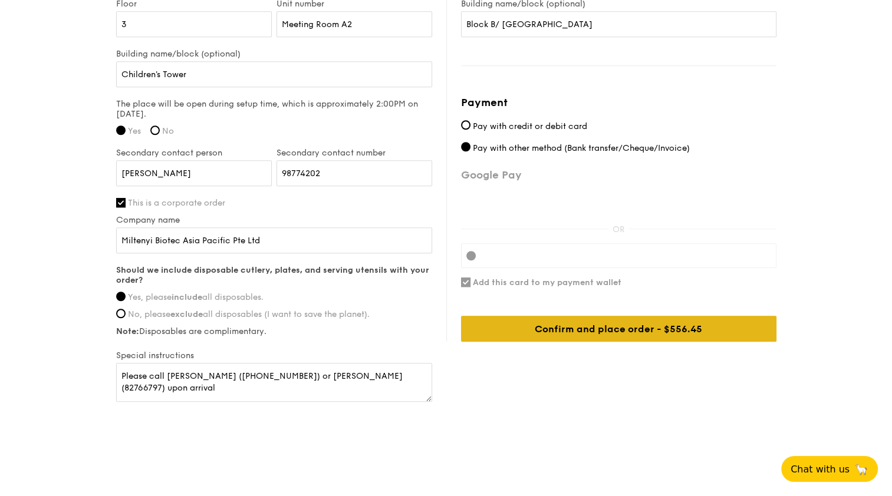
type input "Koh"
click at [628, 327] on div "Confirm and place order - $556.45" at bounding box center [618, 329] width 315 height 26
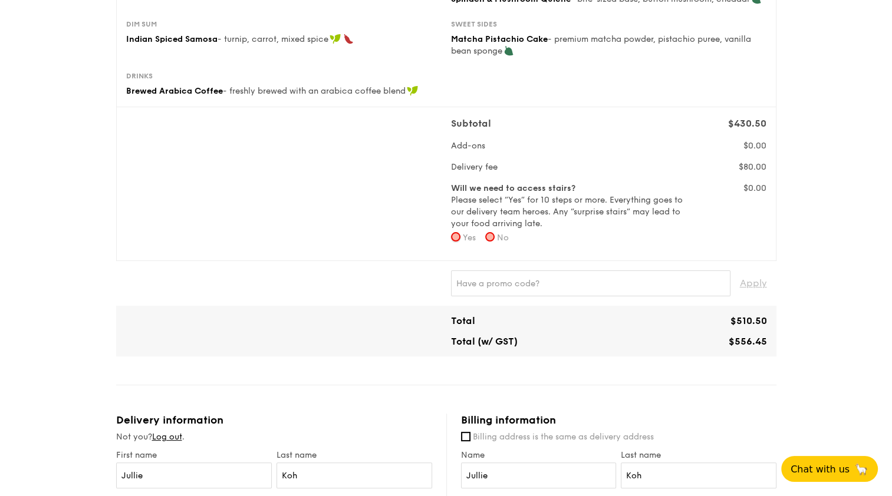
scroll to position [248, 0]
click at [495, 238] on input "No" at bounding box center [489, 237] width 9 height 9
radio input "true"
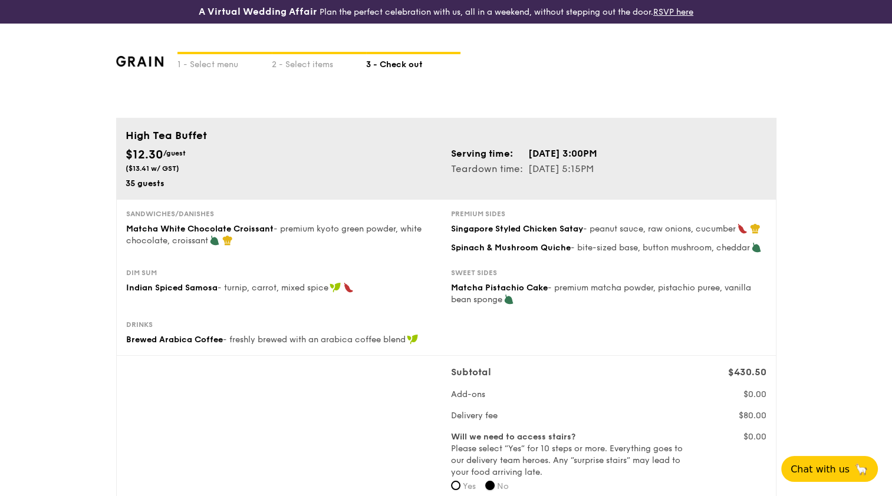
scroll to position [851, 0]
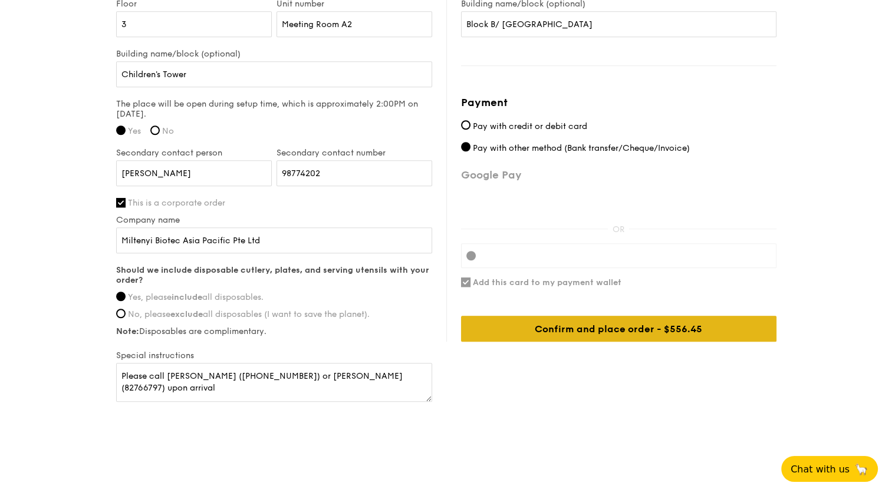
click at [658, 331] on div "Confirm and place order - $556.45" at bounding box center [618, 329] width 315 height 26
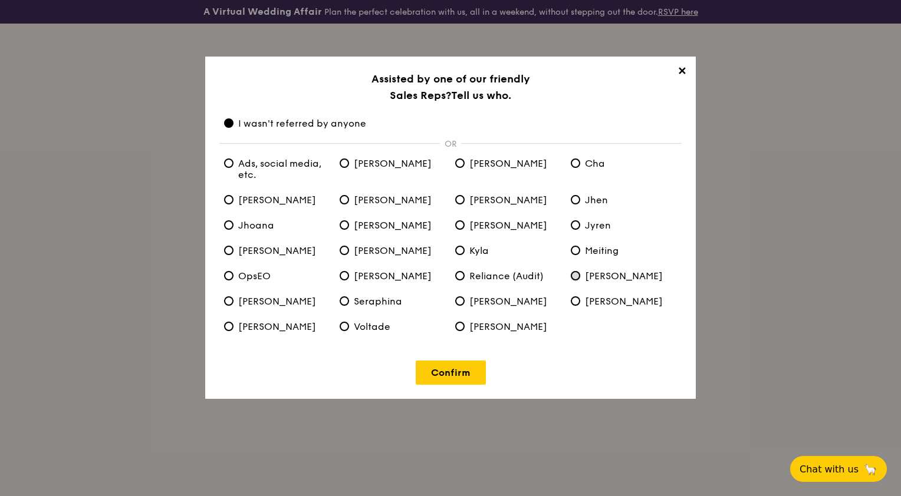
click at [578, 275] on input "[PERSON_NAME]" at bounding box center [575, 275] width 9 height 9
radio input "true"
radio anyone "false"
click at [465, 375] on link "Confirm" at bounding box center [451, 373] width 70 height 24
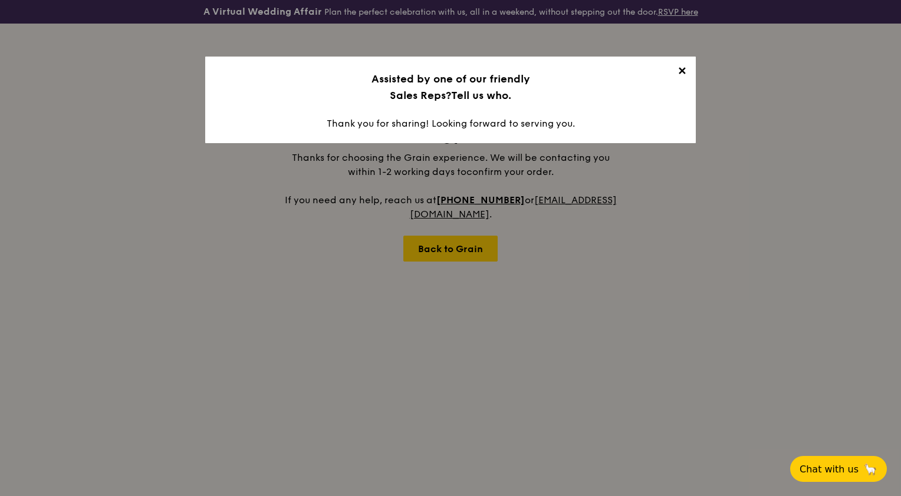
click at [684, 73] on span "✕" at bounding box center [681, 73] width 17 height 17
